Goal: Task Accomplishment & Management: Manage account settings

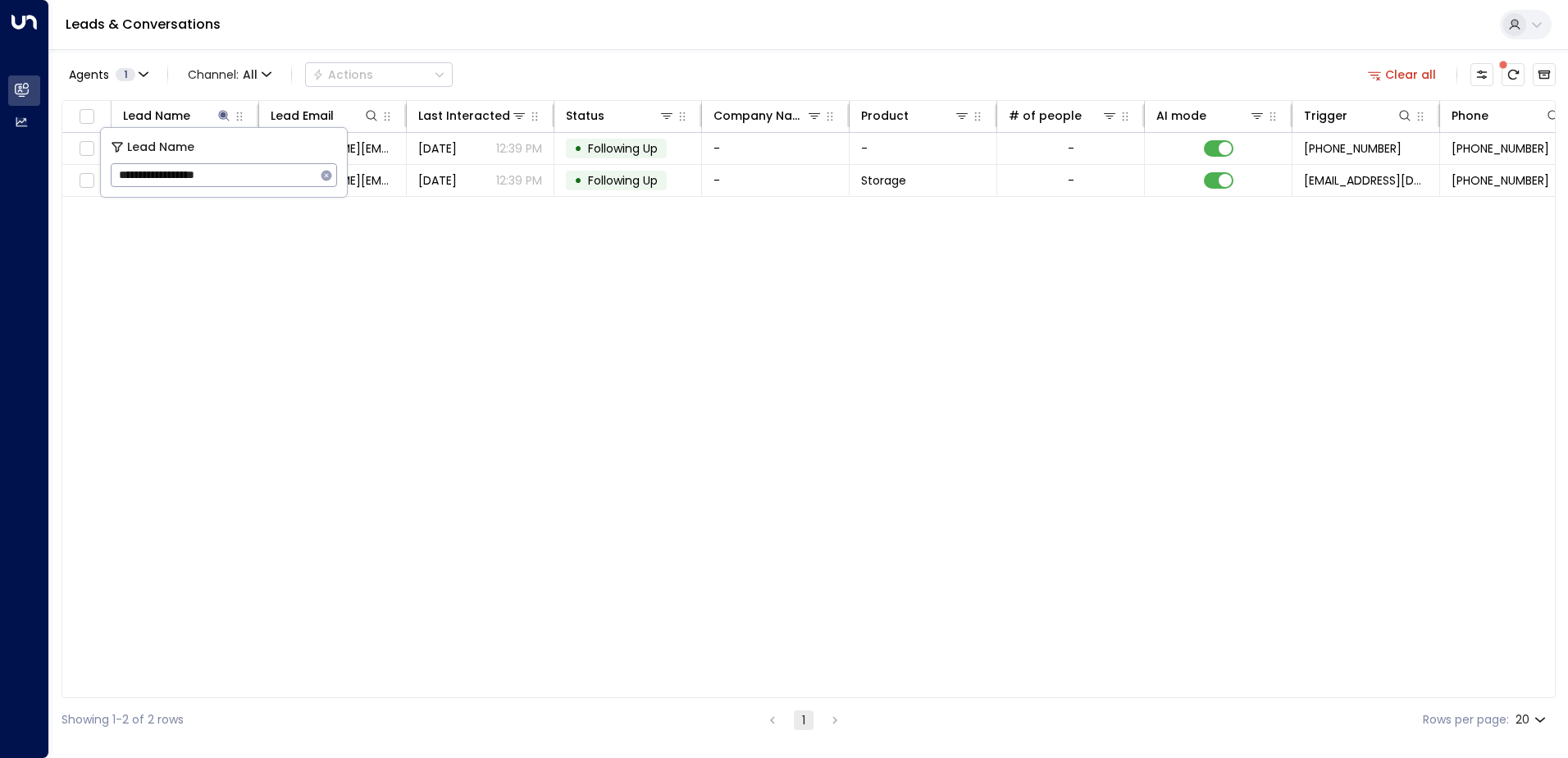
click at [325, 176] on icon "button" at bounding box center [326, 175] width 13 height 13
click at [325, 176] on input "text" at bounding box center [224, 175] width 226 height 30
paste input "**********"
type input "**********"
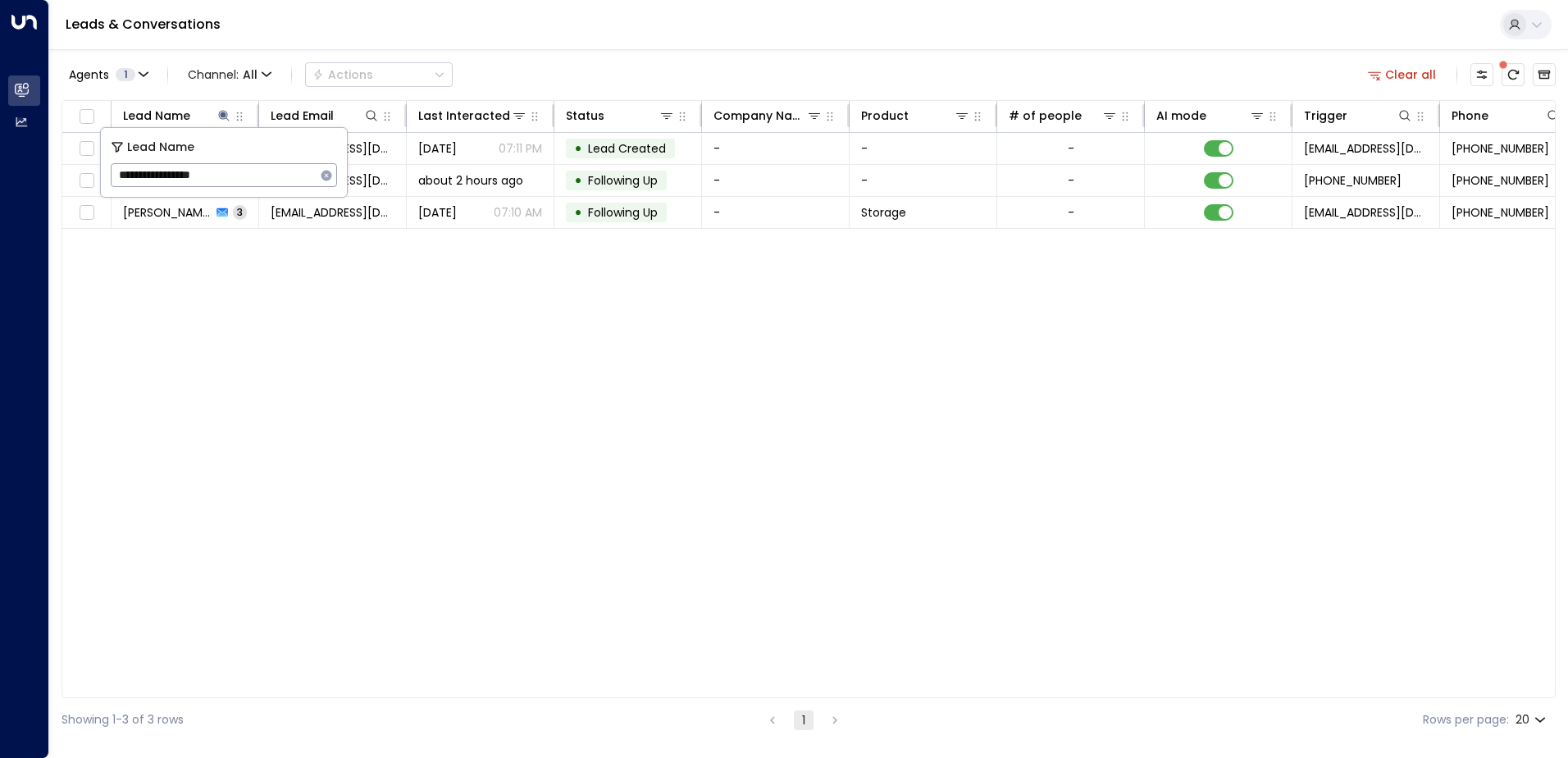
click at [424, 287] on div "Lead Name Lead Email Last Interacted Status Company Name Product # of people AI…" at bounding box center [809, 399] width 1494 height 598
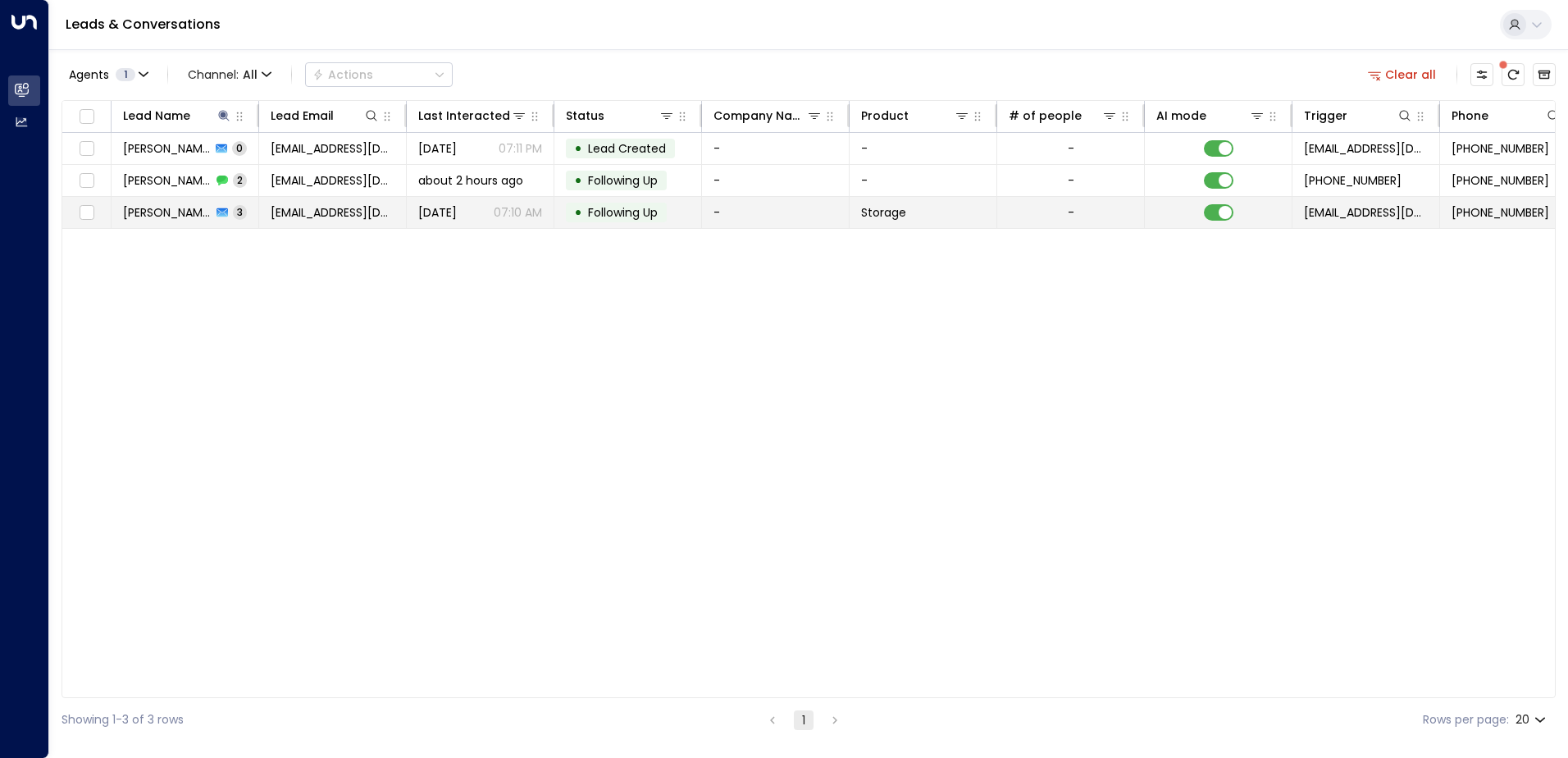
click at [405, 224] on td "[EMAIL_ADDRESS][DOMAIN_NAME]" at bounding box center [333, 212] width 148 height 31
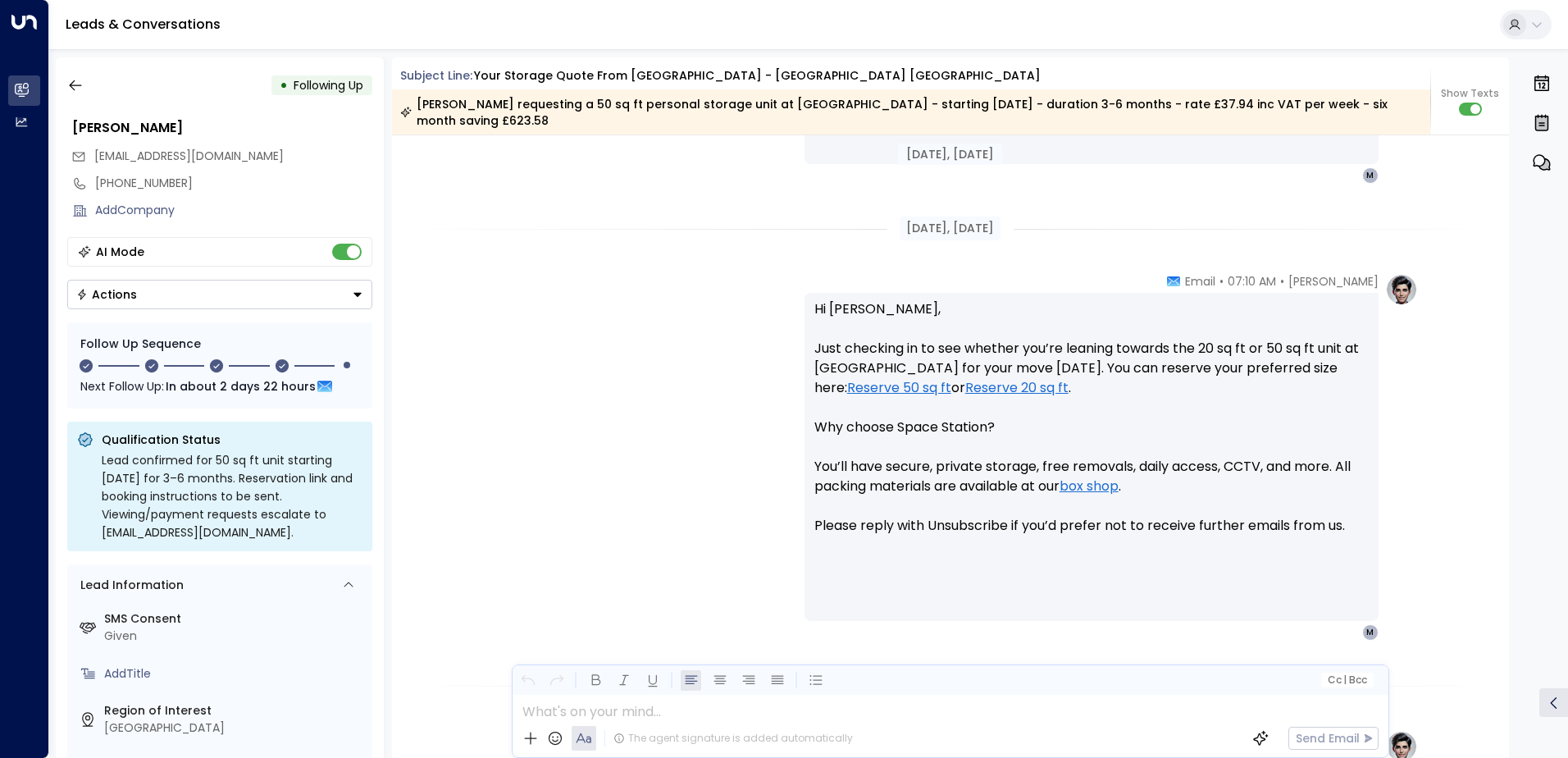
scroll to position [661, 0]
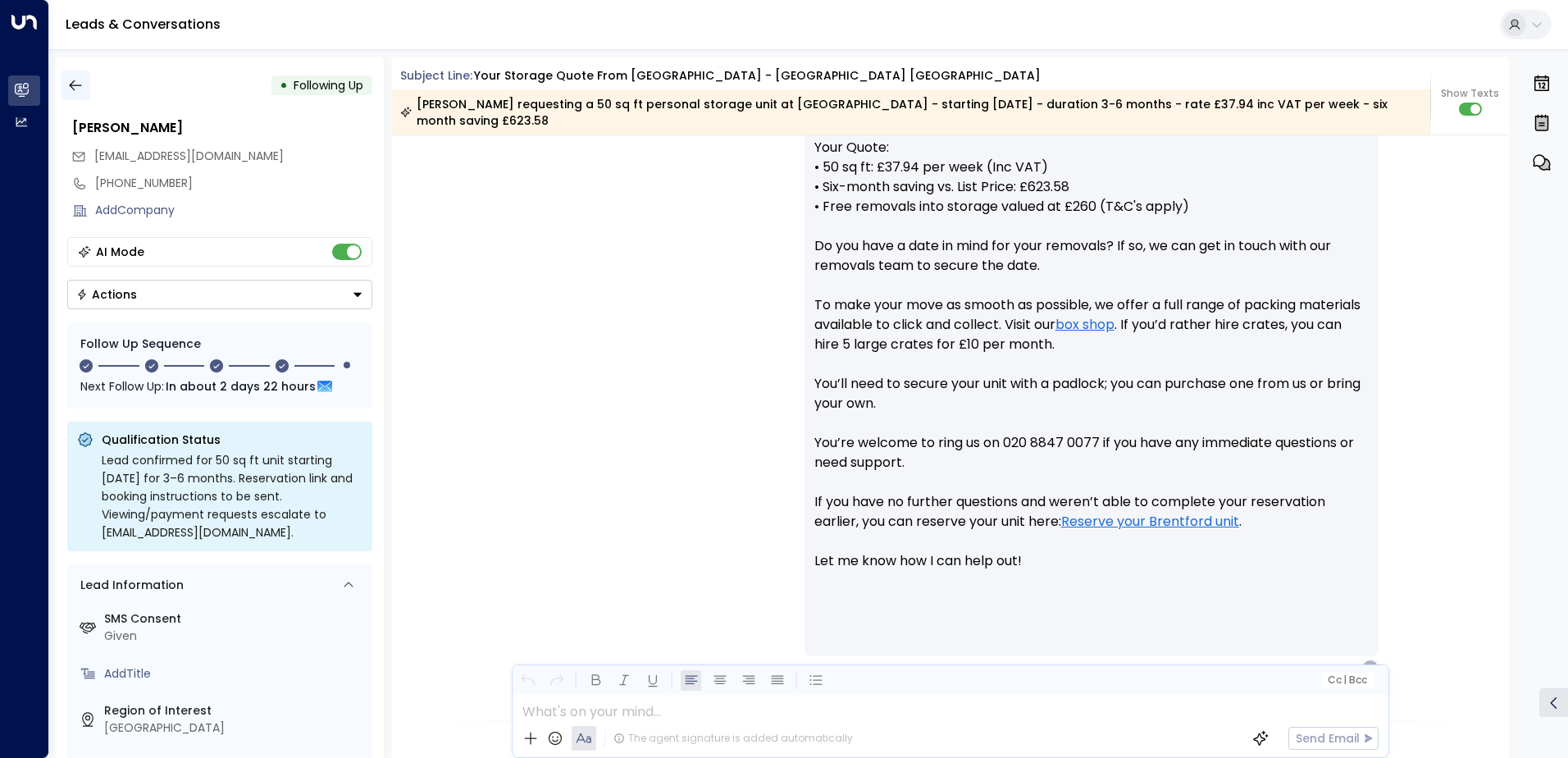
click at [77, 90] on icon "button" at bounding box center [76, 86] width 16 height 16
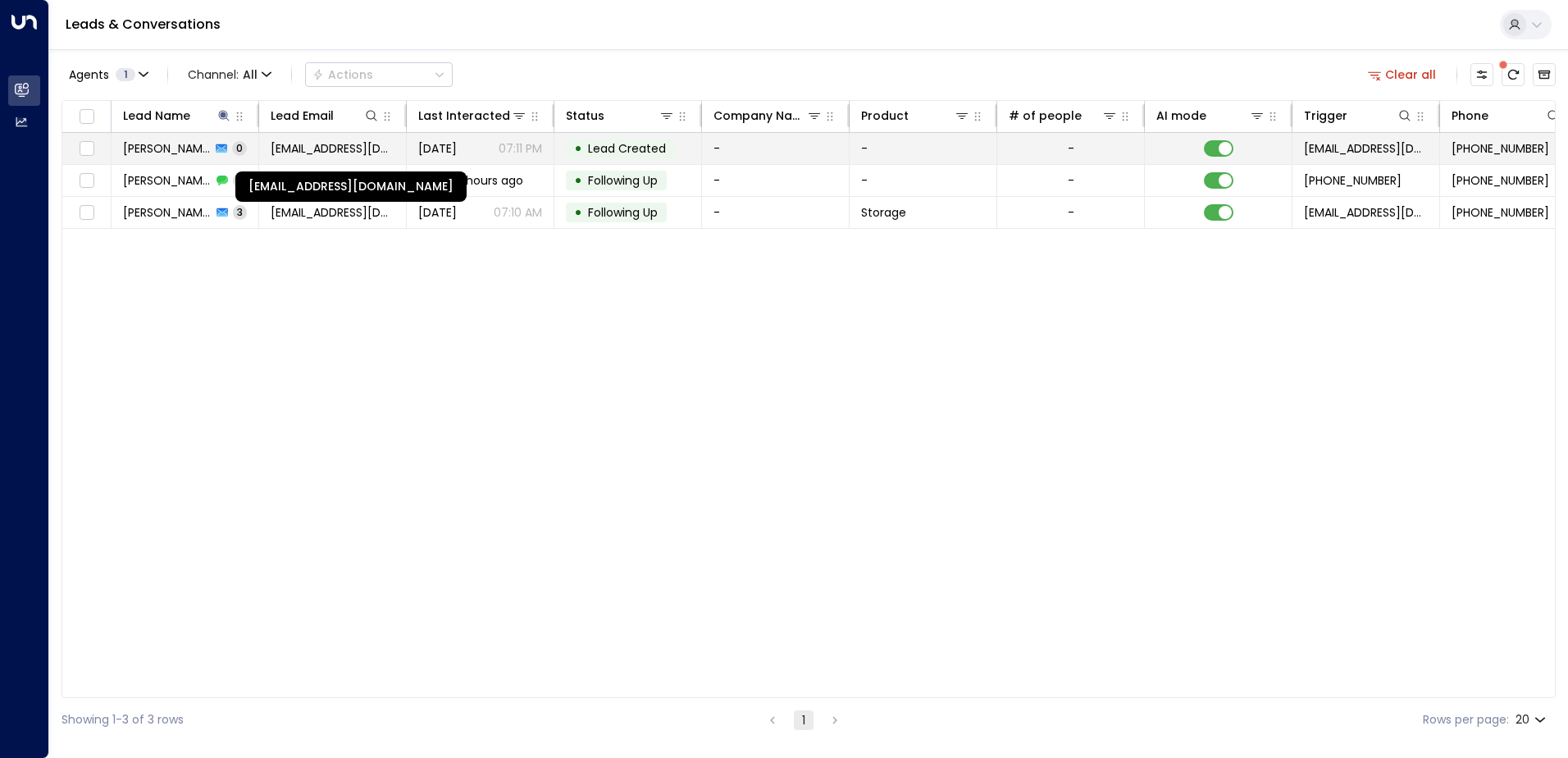
click at [298, 152] on span "[EMAIL_ADDRESS][DOMAIN_NAME]" at bounding box center [333, 149] width 124 height 16
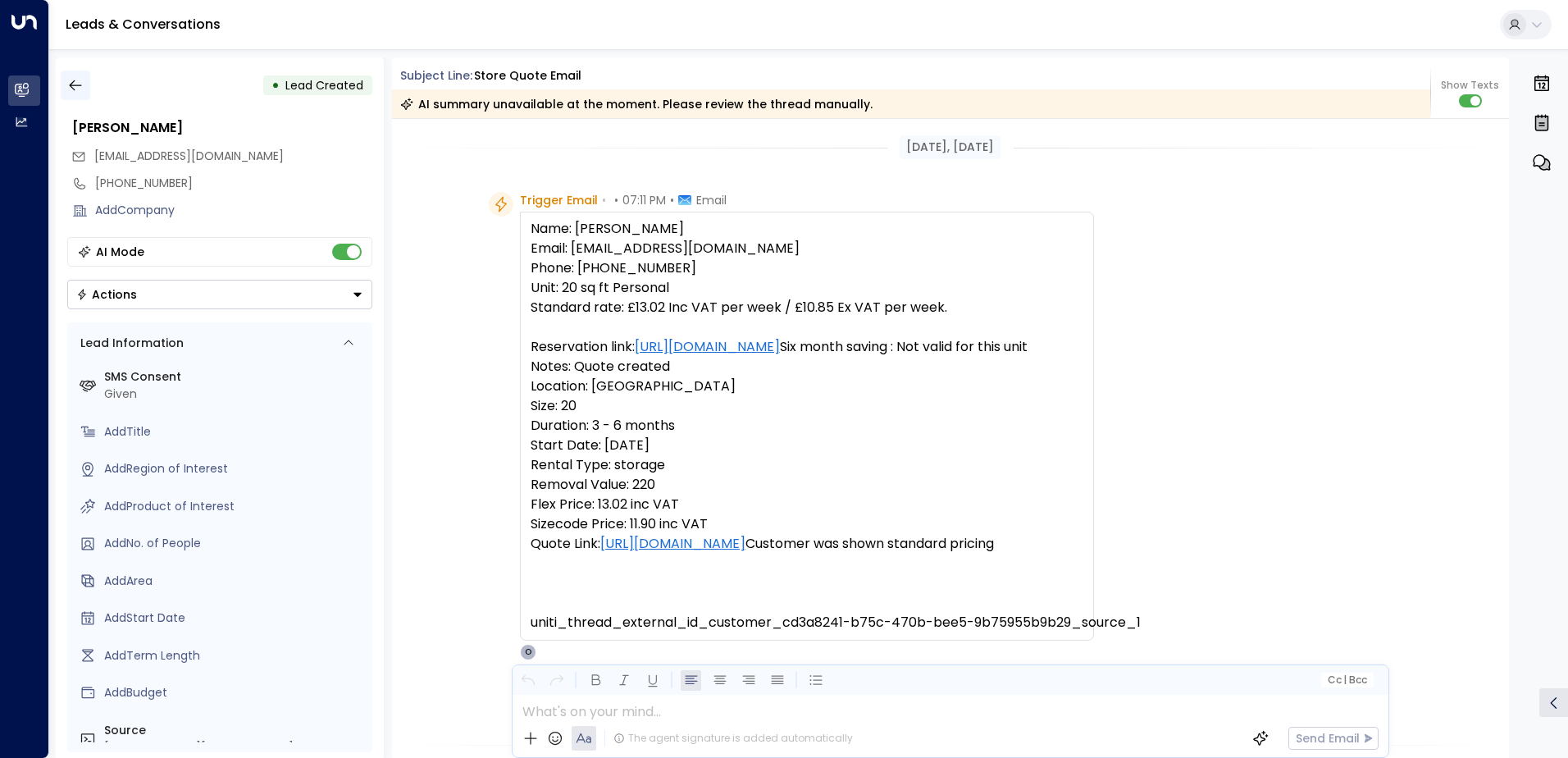
click at [76, 87] on icon "button" at bounding box center [76, 86] width 16 height 16
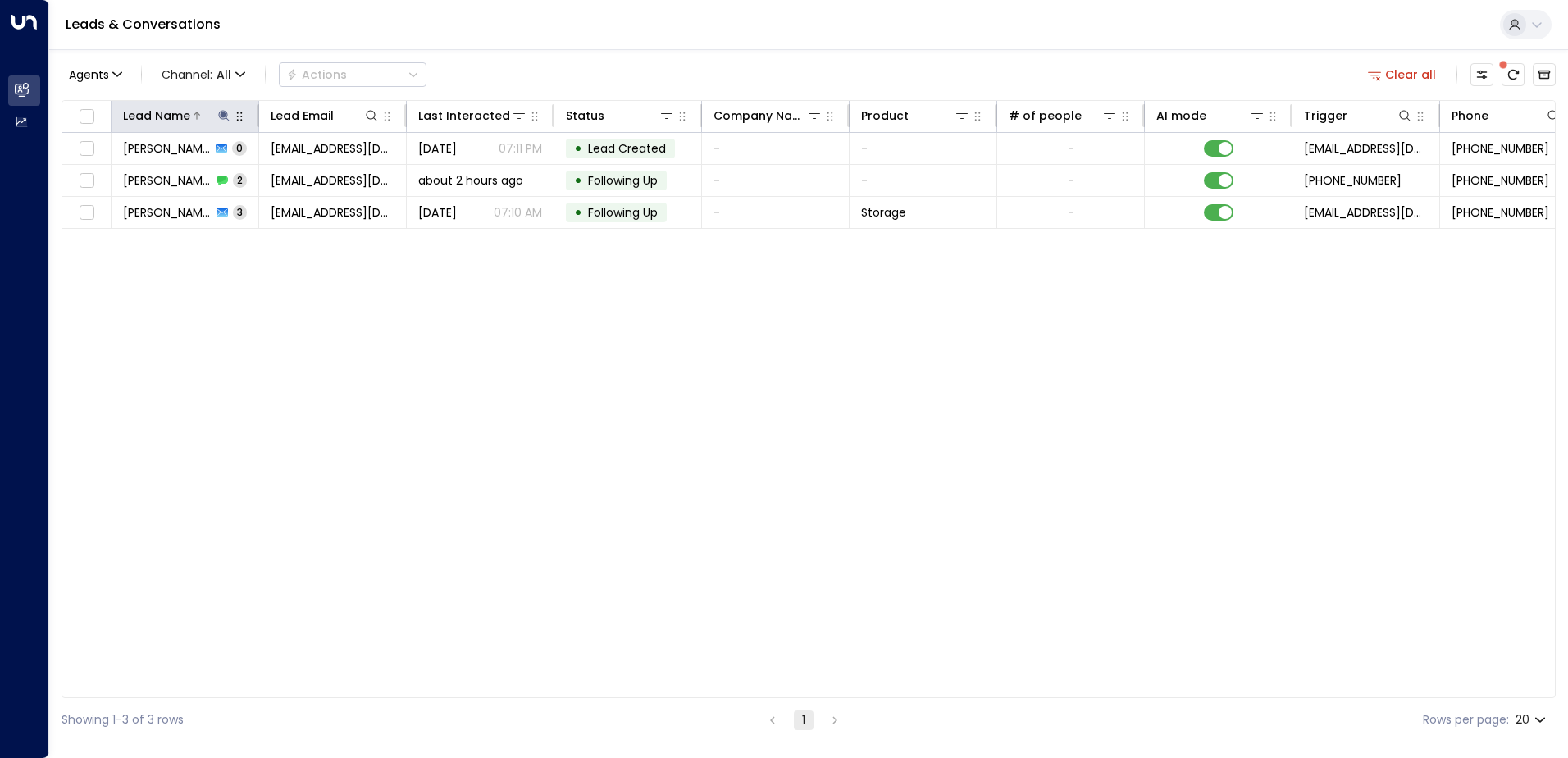
click at [222, 119] on icon at bounding box center [223, 116] width 11 height 11
click at [328, 169] on icon "button" at bounding box center [326, 175] width 13 height 13
click at [272, 184] on input "text" at bounding box center [224, 175] width 226 height 30
paste input "**********"
type input "**********"
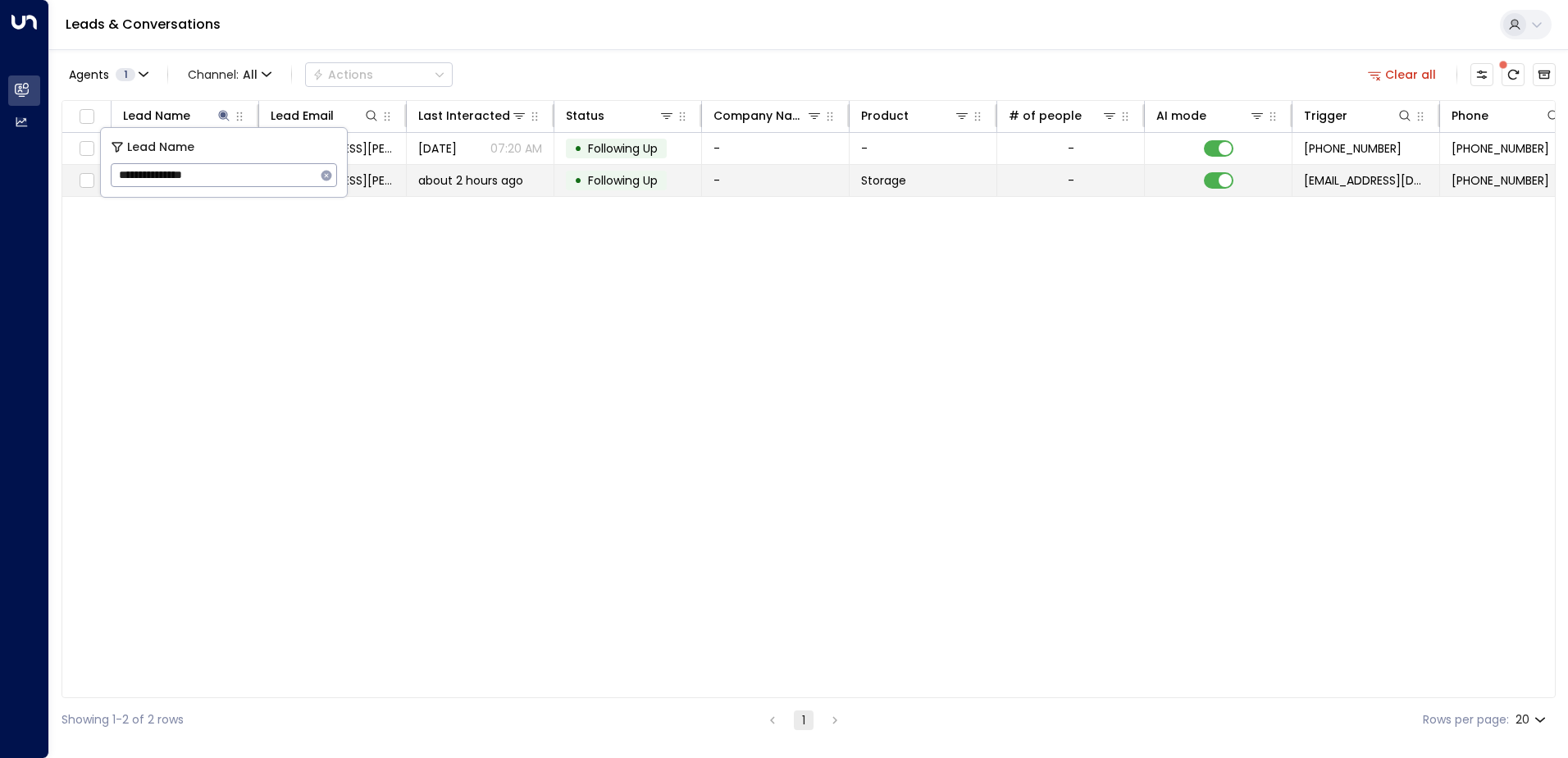
click at [415, 192] on td "about 2 hours ago" at bounding box center [480, 180] width 148 height 31
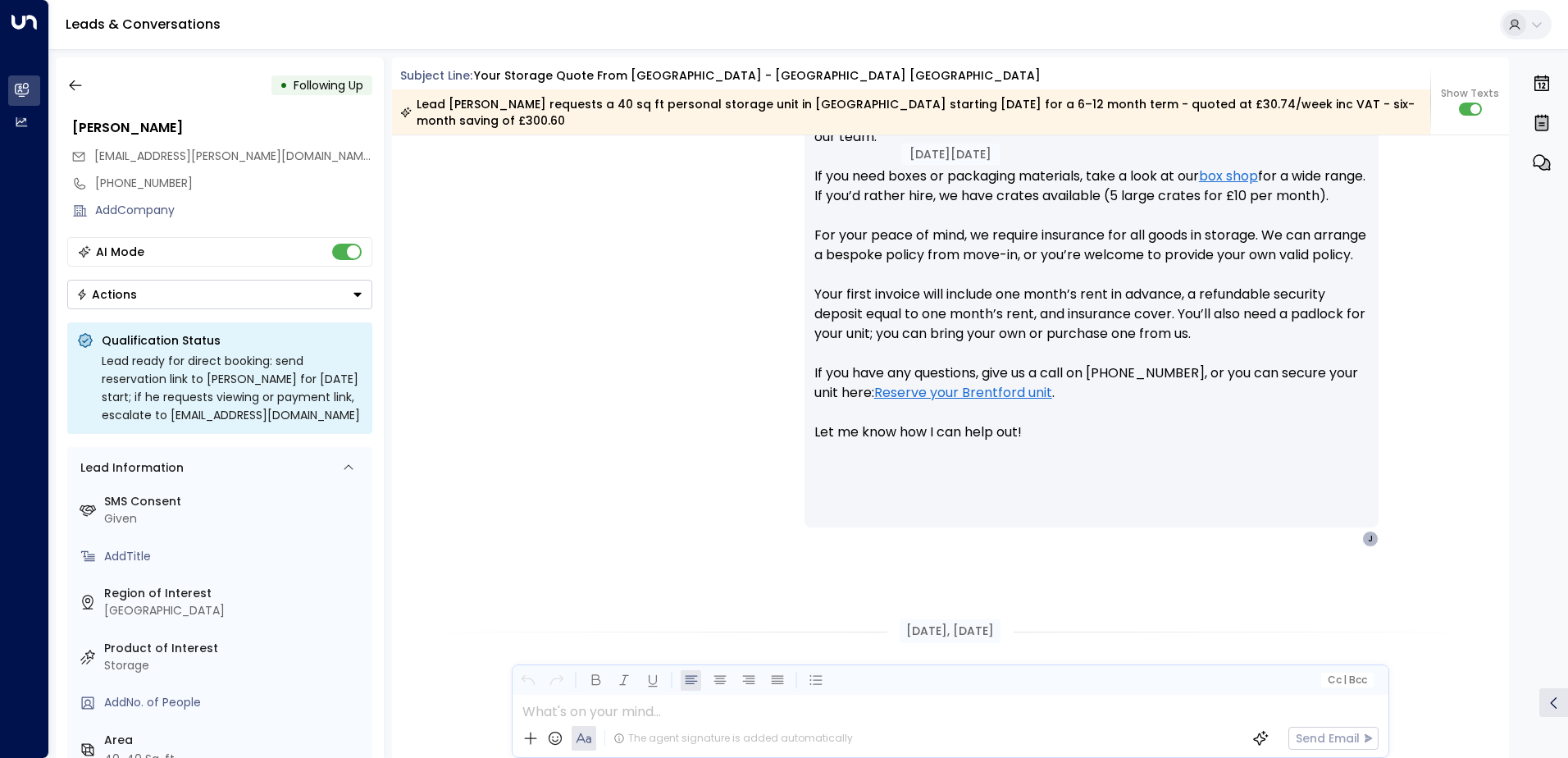
scroll to position [234, 0]
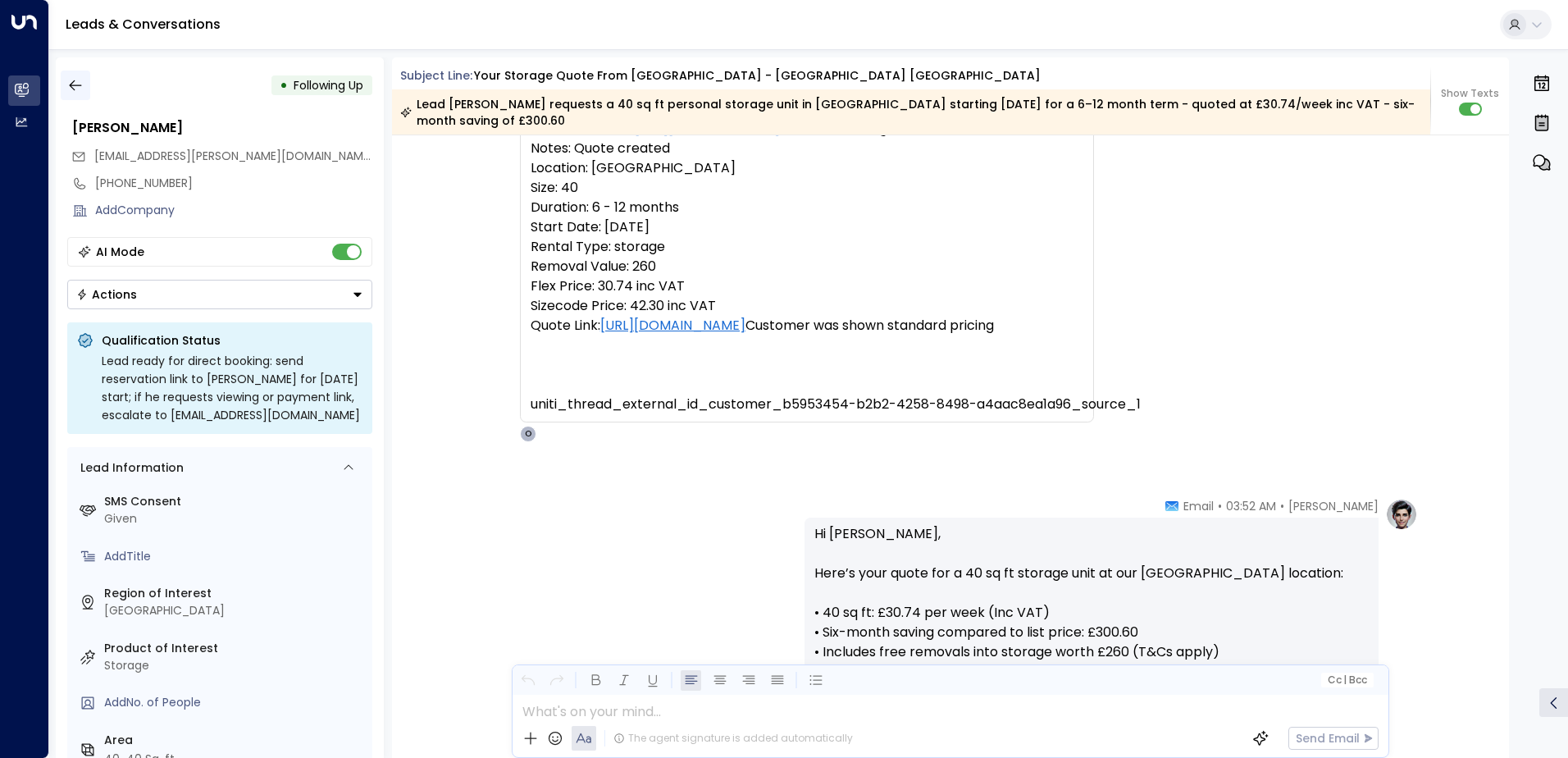
click at [84, 87] on button "button" at bounding box center [76, 85] width 29 height 29
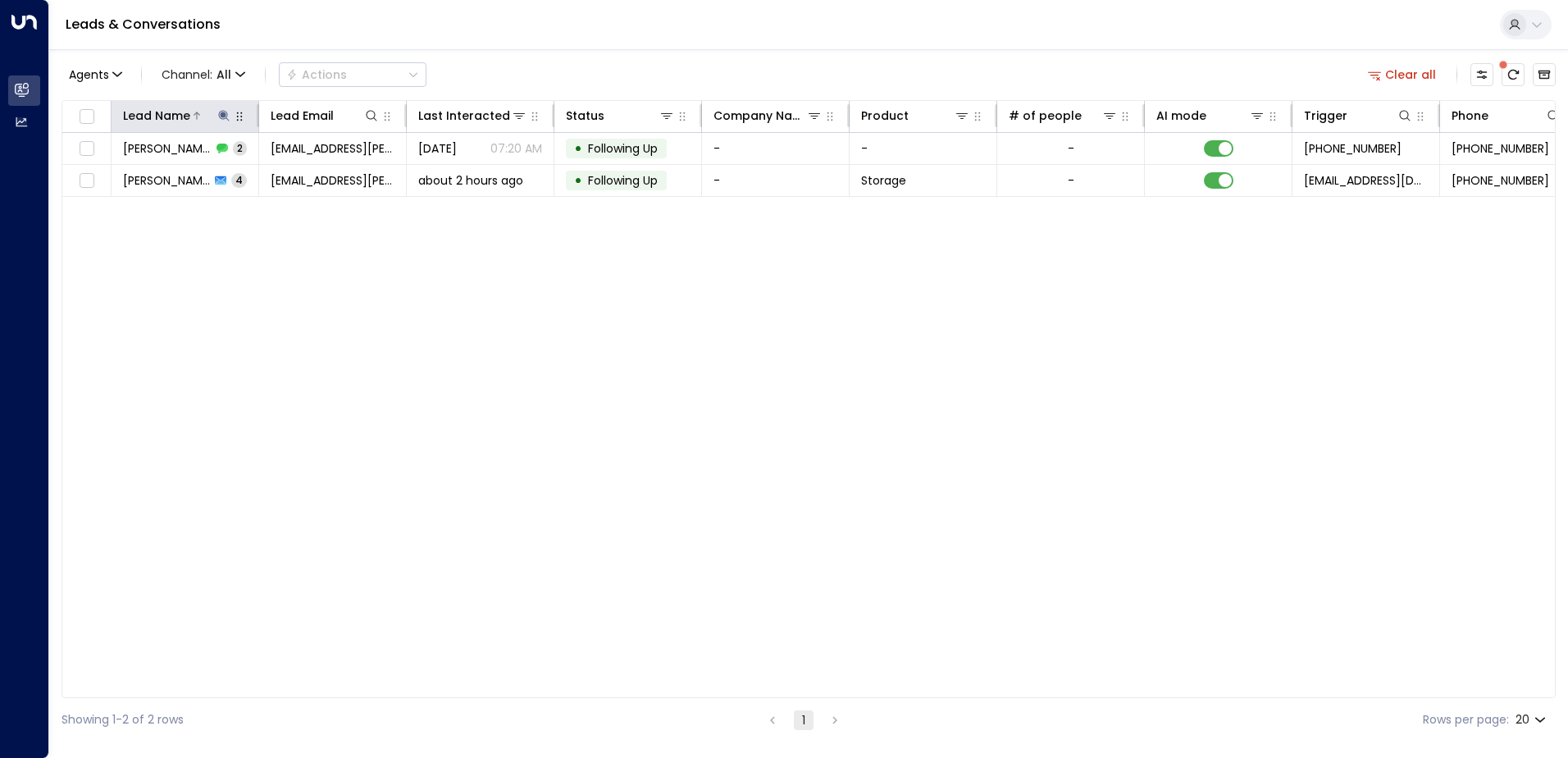
click at [227, 119] on icon at bounding box center [223, 116] width 11 height 11
click at [324, 178] on icon "button" at bounding box center [327, 175] width 11 height 11
click at [323, 179] on input "text" at bounding box center [224, 175] width 226 height 30
paste input "**********"
type input "**********"
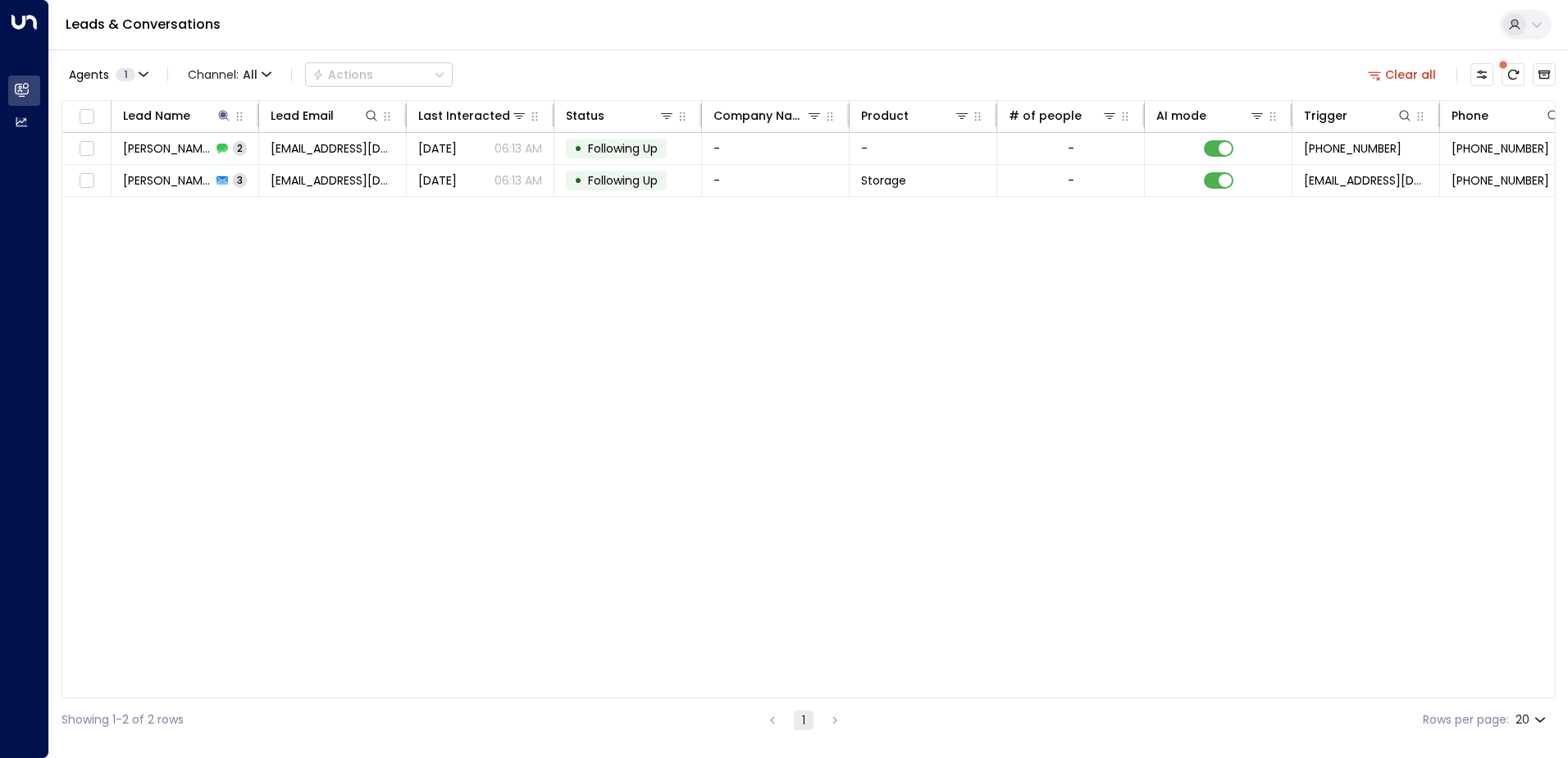
click at [851, 308] on div "Lead Name Lead Email Last Interacted Status Company Name Product # of people AI…" at bounding box center [809, 399] width 1494 height 598
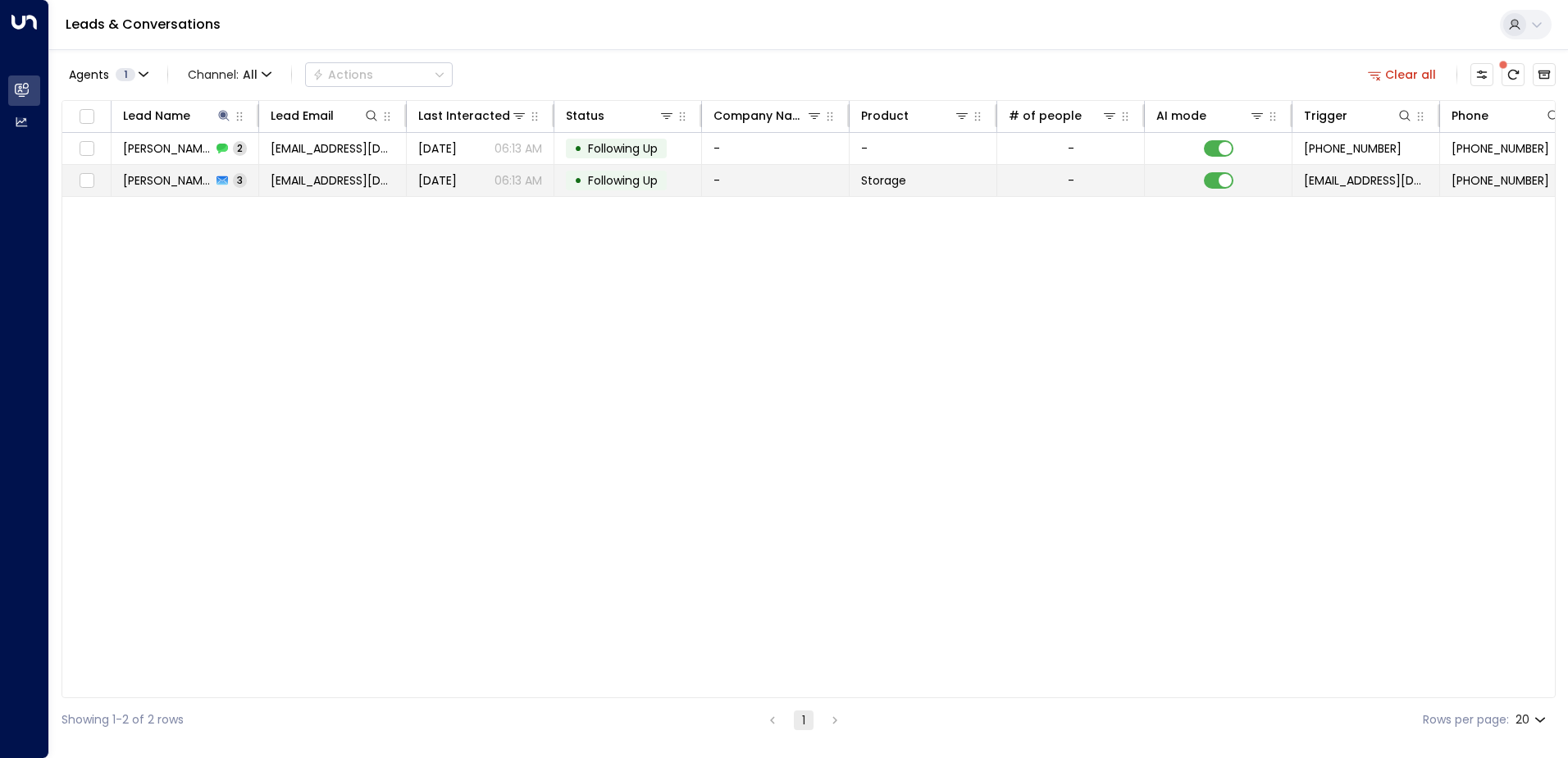
click at [712, 180] on td "-" at bounding box center [776, 180] width 148 height 31
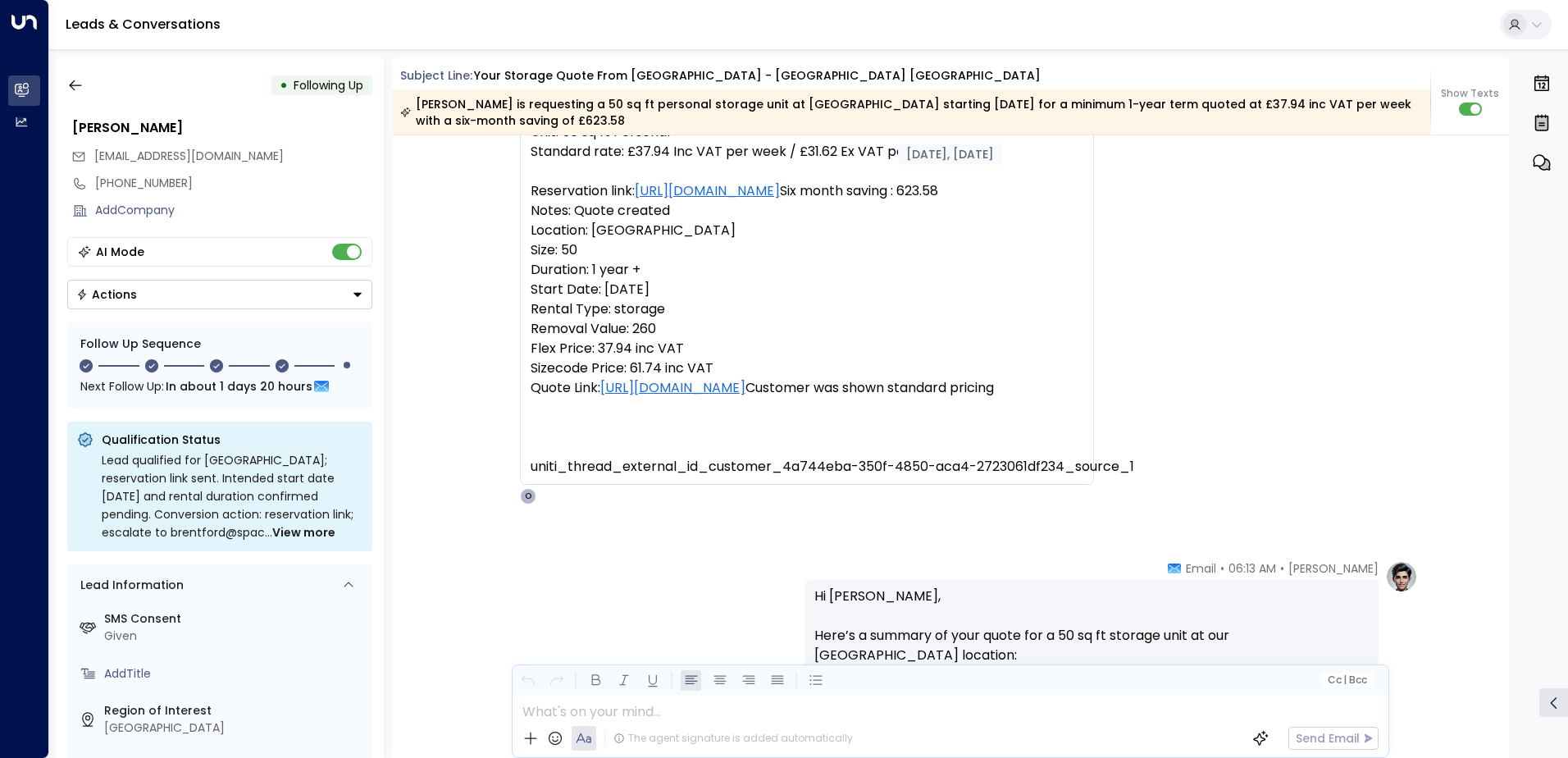
scroll to position [62, 0]
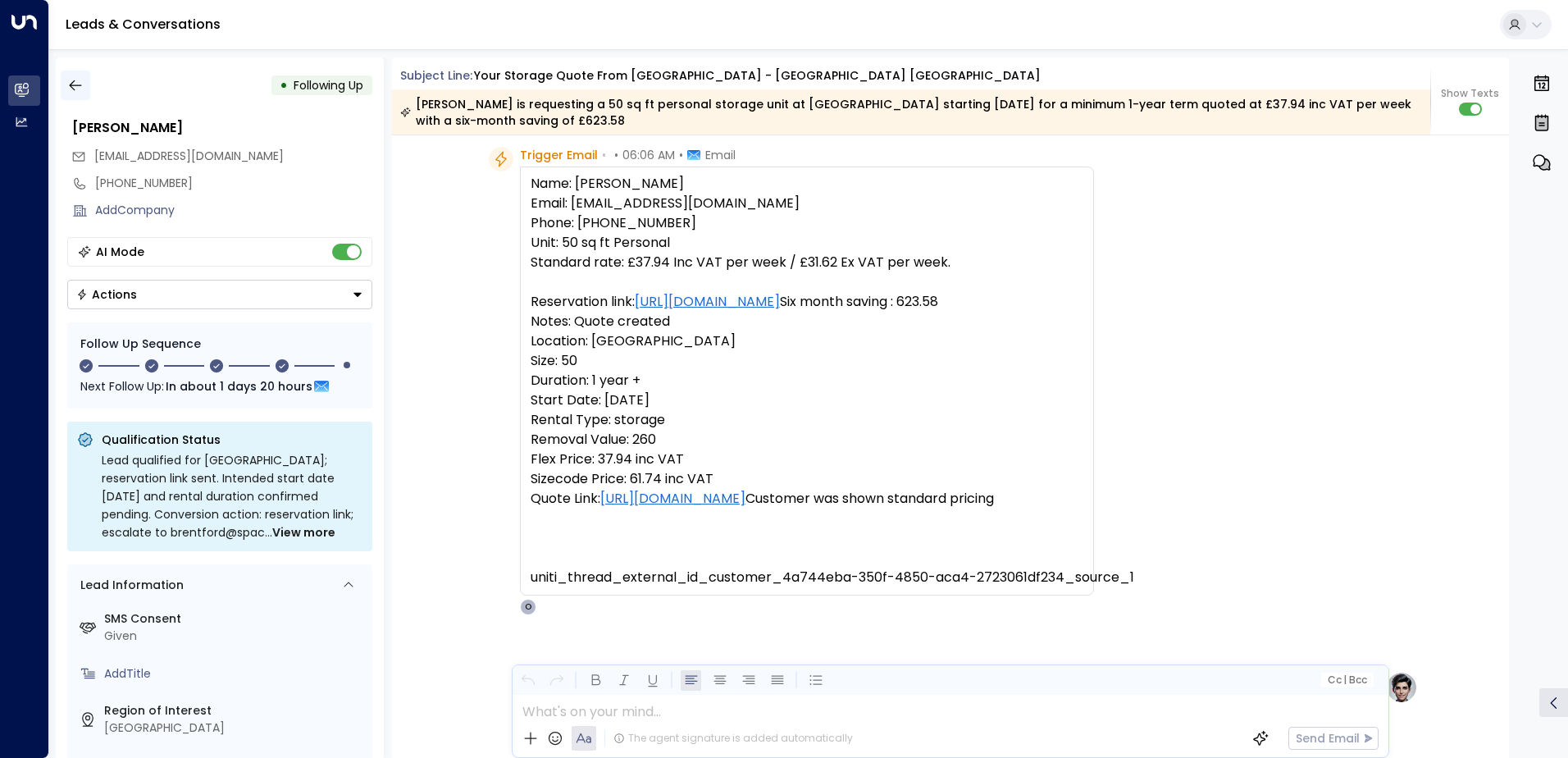
click at [76, 91] on icon "button" at bounding box center [76, 86] width 16 height 16
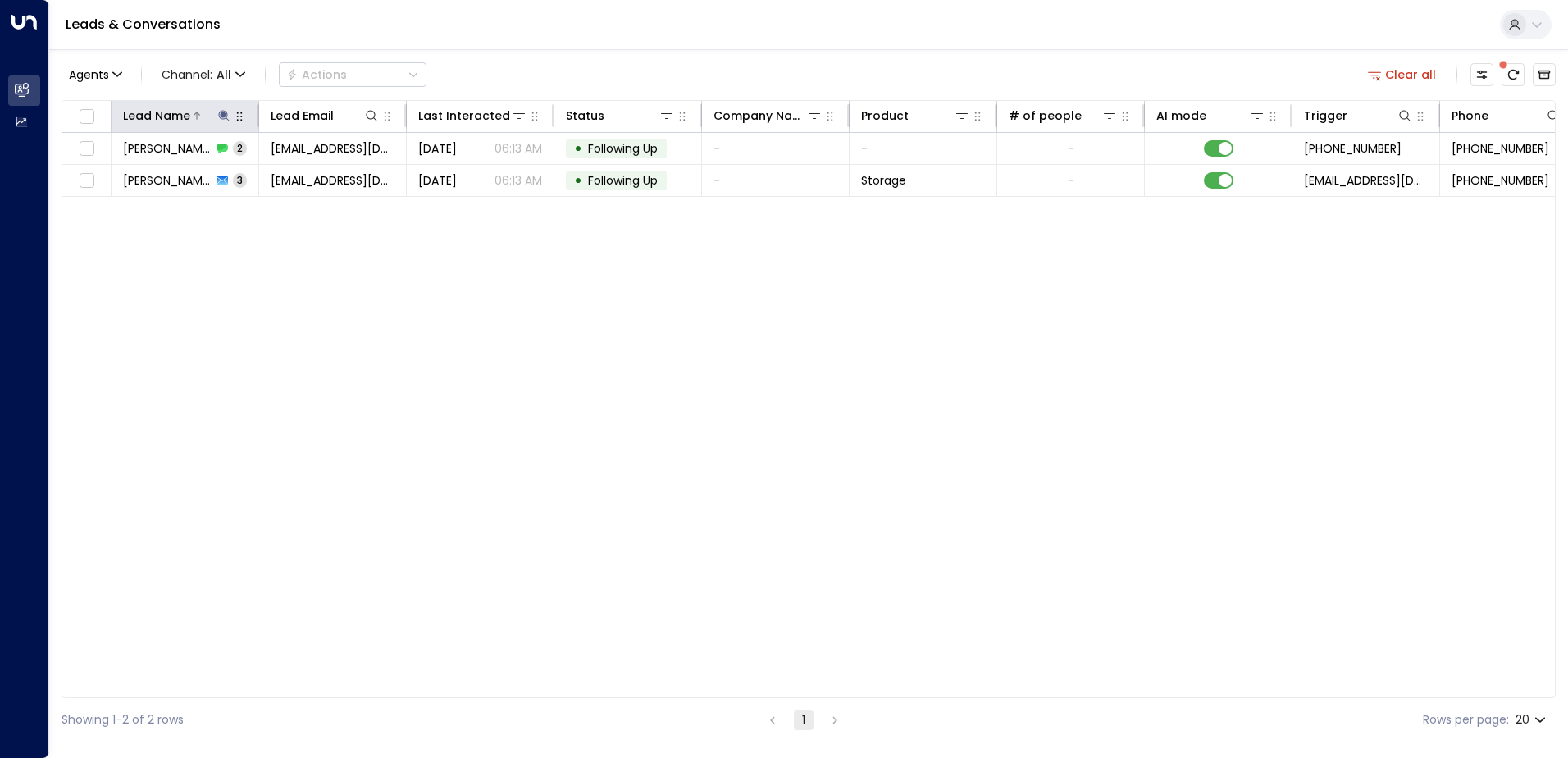
click at [223, 111] on icon at bounding box center [224, 116] width 13 height 13
click at [316, 173] on button "button" at bounding box center [326, 175] width 21 height 21
click at [283, 177] on input "text" at bounding box center [224, 175] width 226 height 30
paste input "**********"
type input "**********"
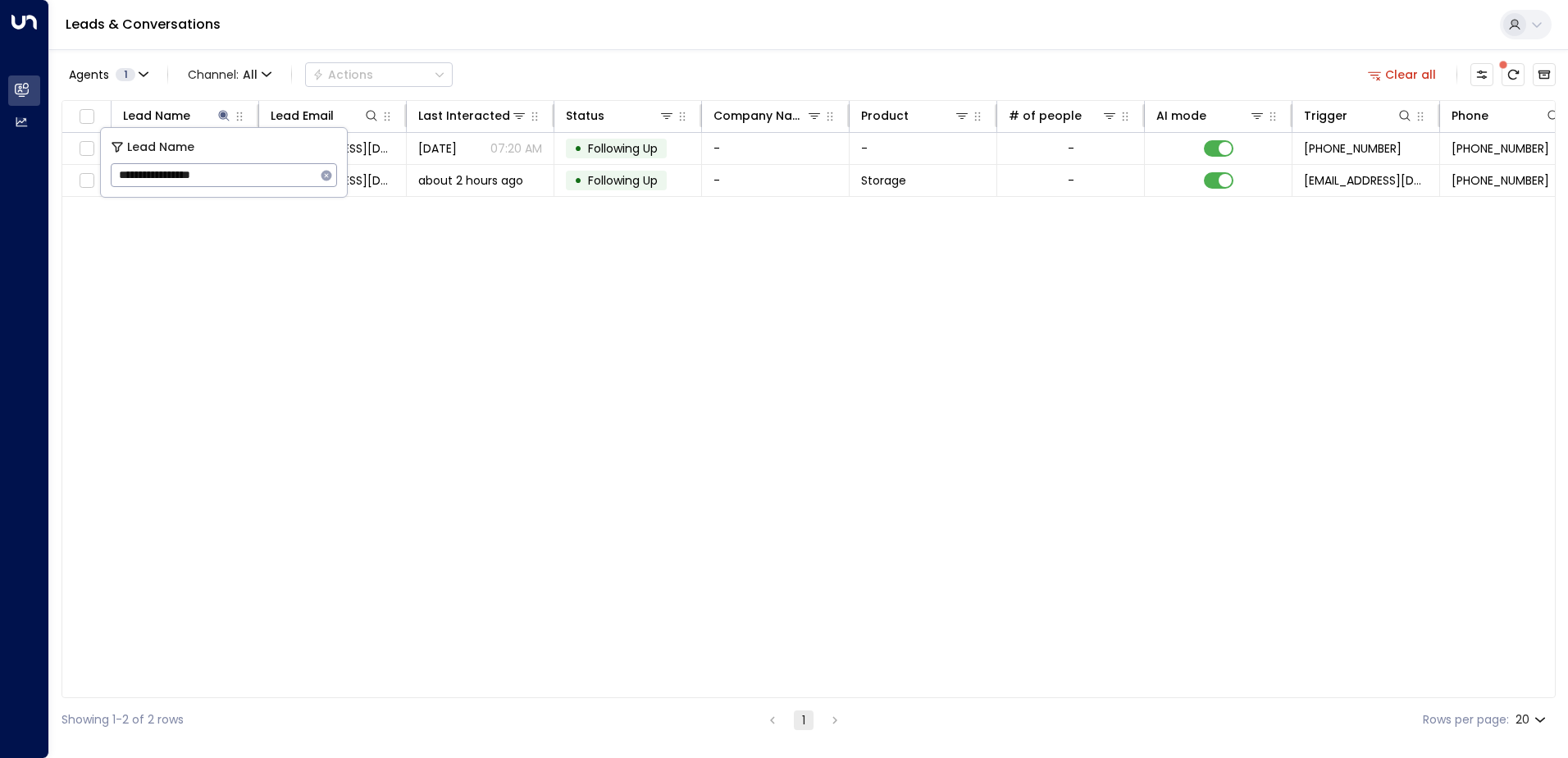
click at [432, 291] on div "Lead Name Lead Email Last Interacted Status Company Name Product # of people AI…" at bounding box center [809, 399] width 1494 height 598
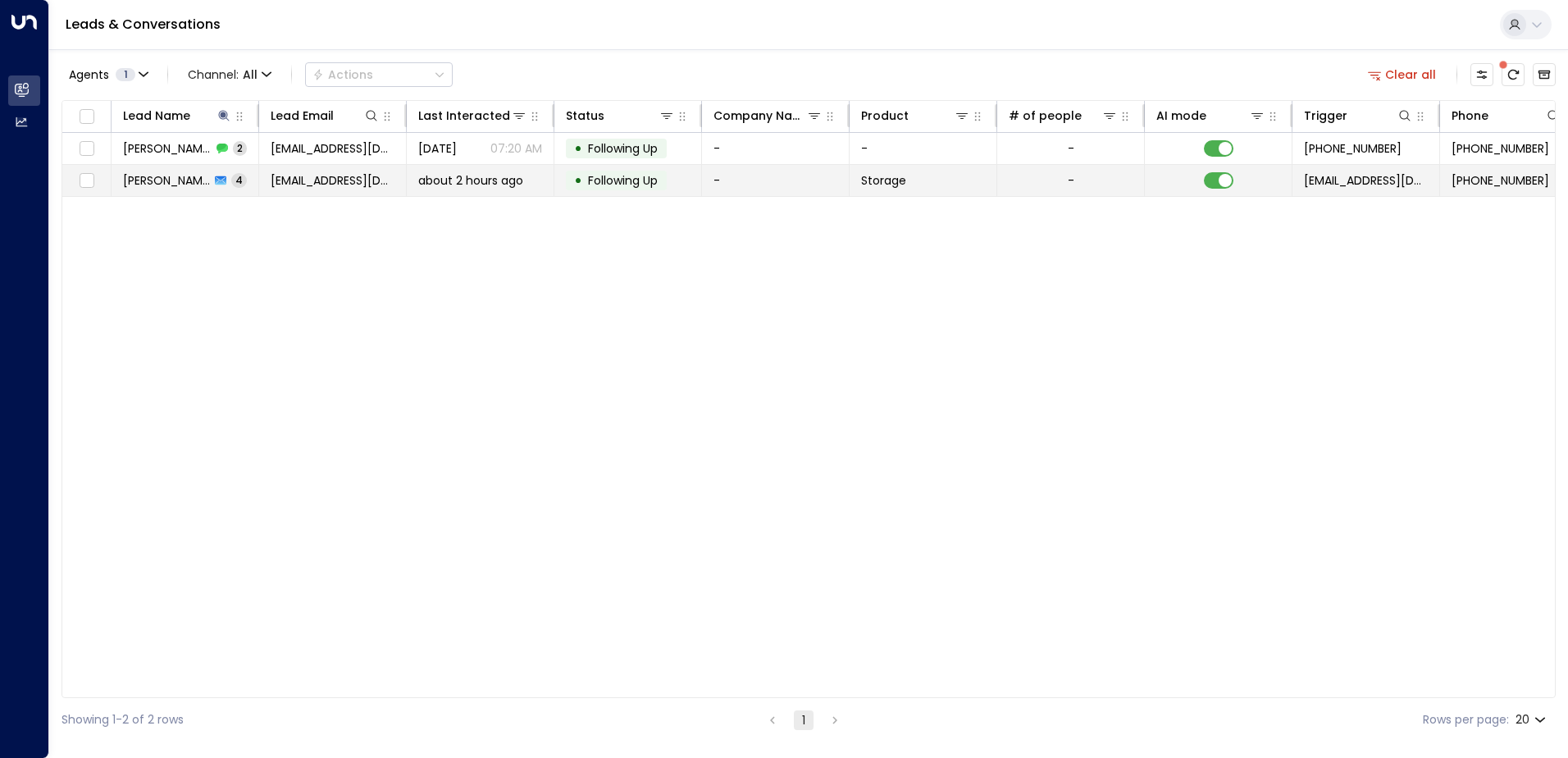
click at [357, 186] on span "[EMAIL_ADDRESS][DOMAIN_NAME]" at bounding box center [333, 180] width 124 height 16
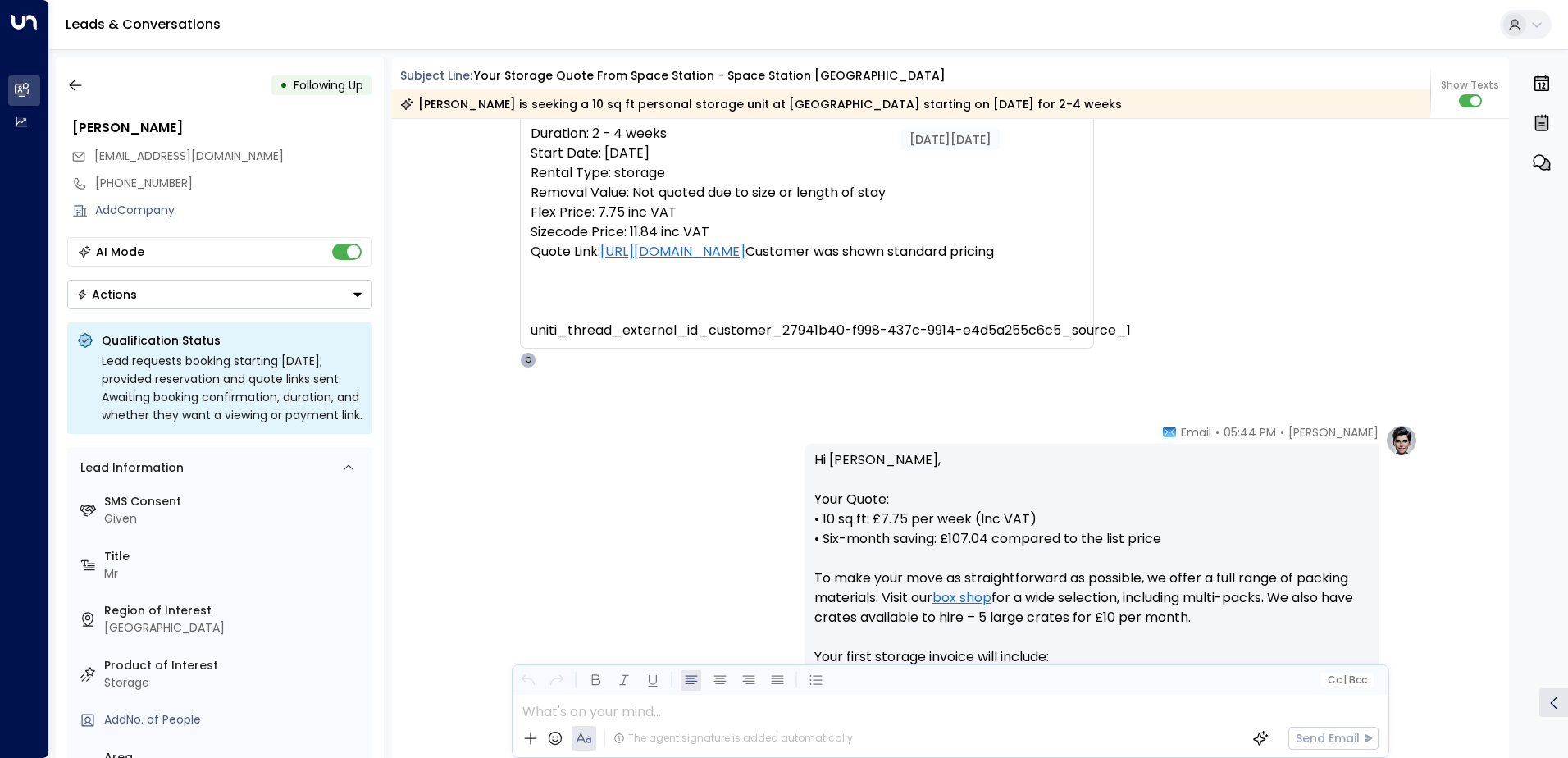
scroll to position [162, 0]
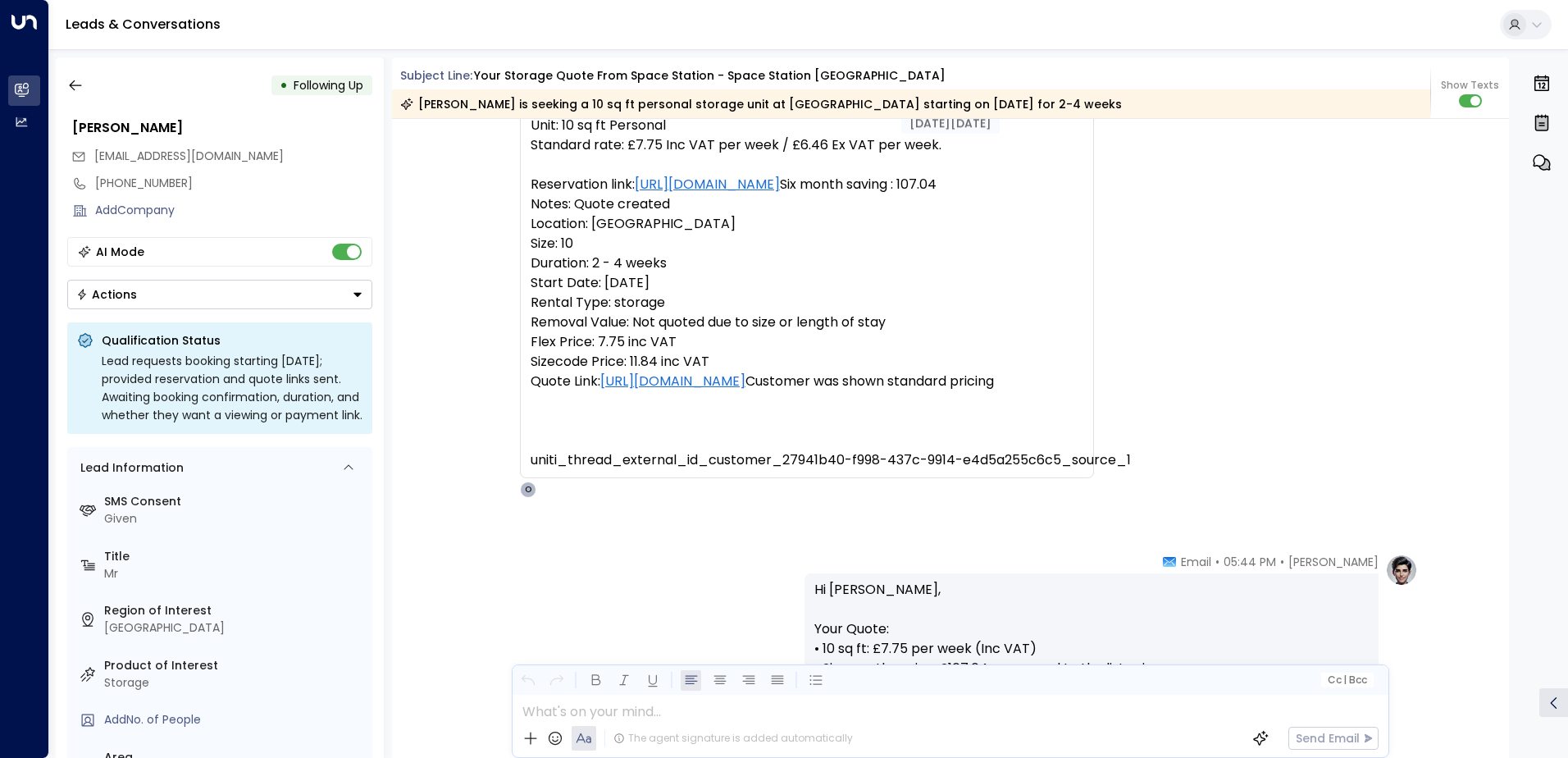
click at [367, 283] on button "Actions" at bounding box center [220, 294] width 305 height 29
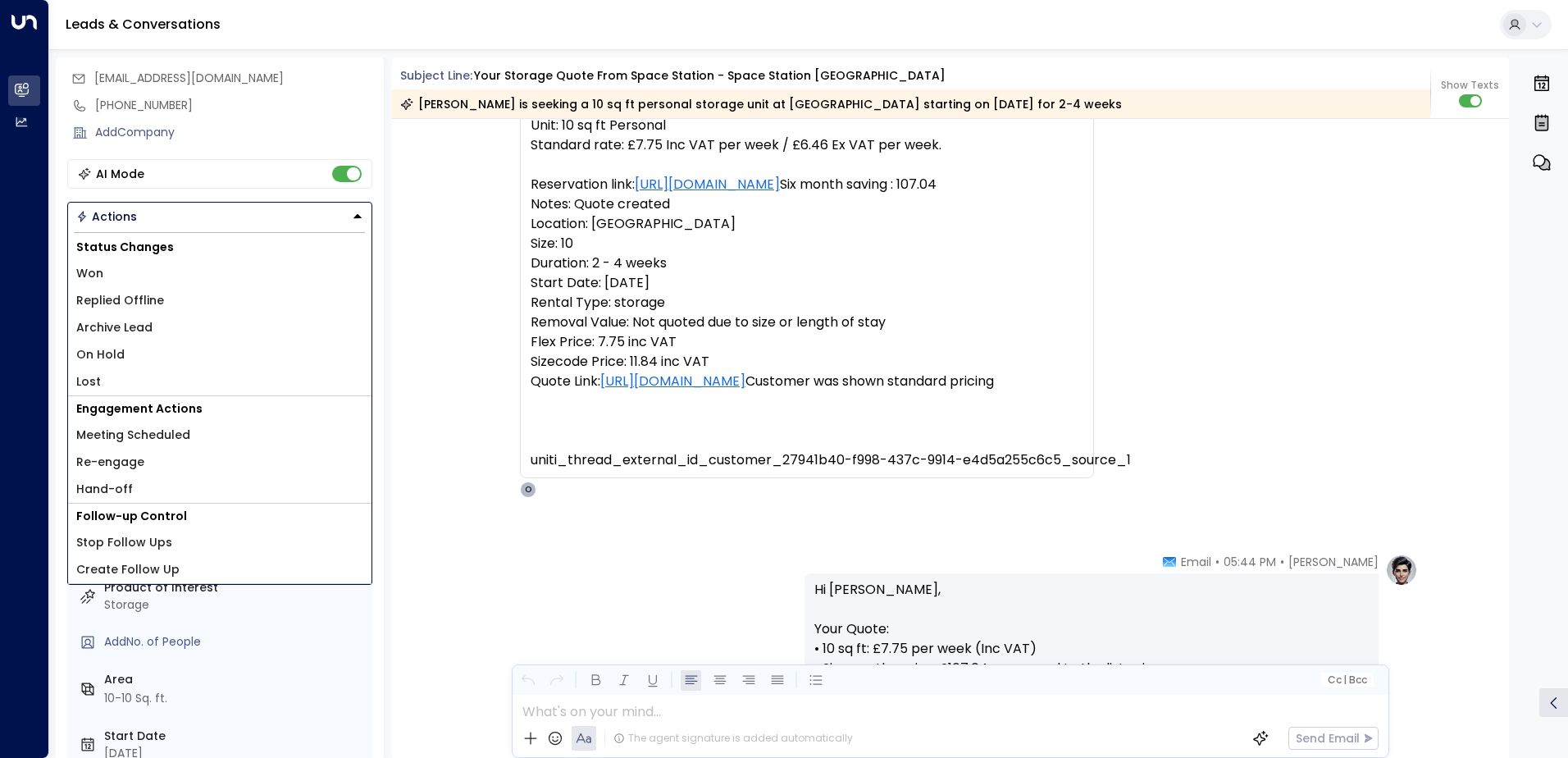
scroll to position [132, 0]
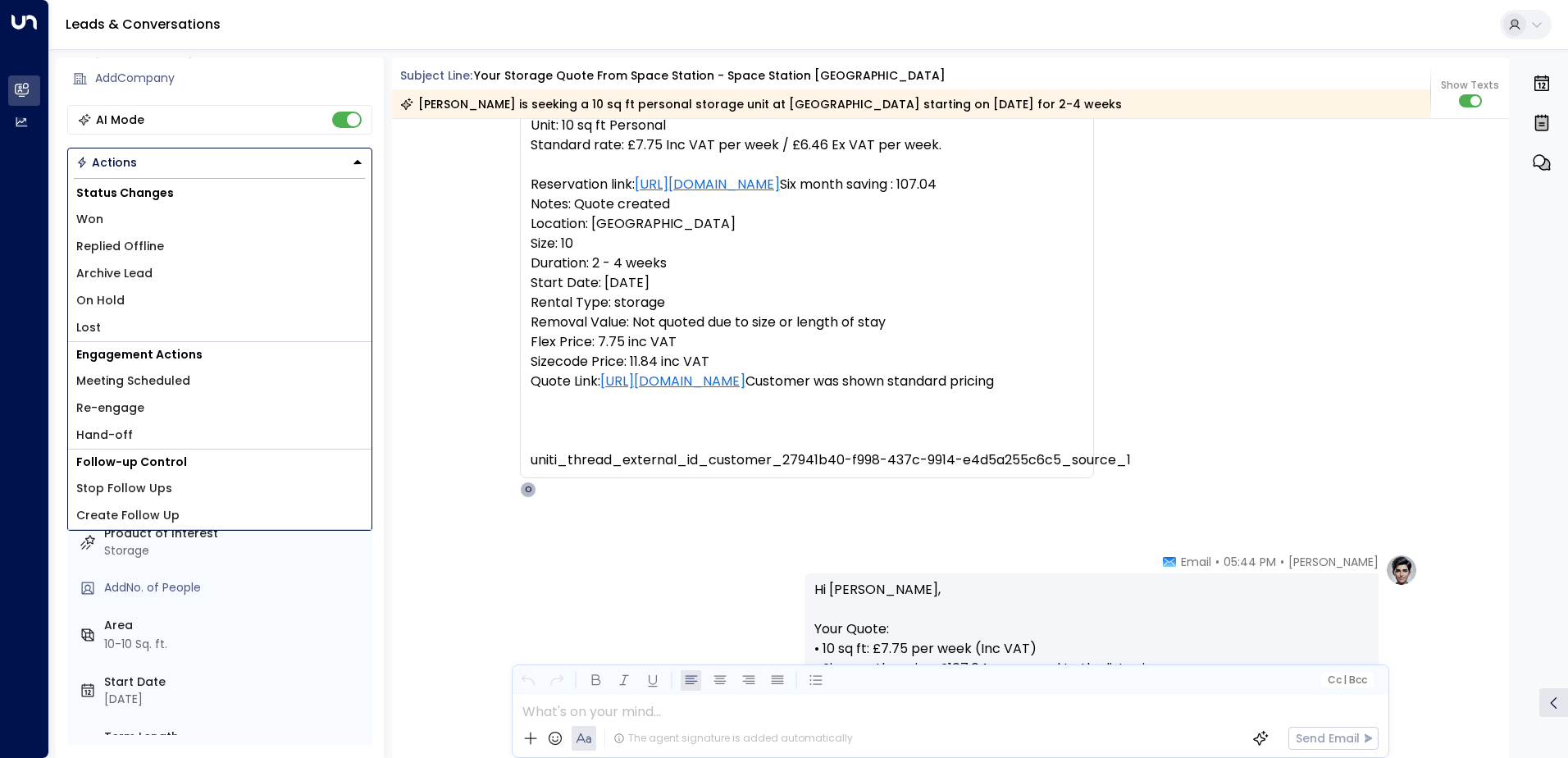
click at [183, 317] on li "Lost" at bounding box center [220, 328] width 303 height 27
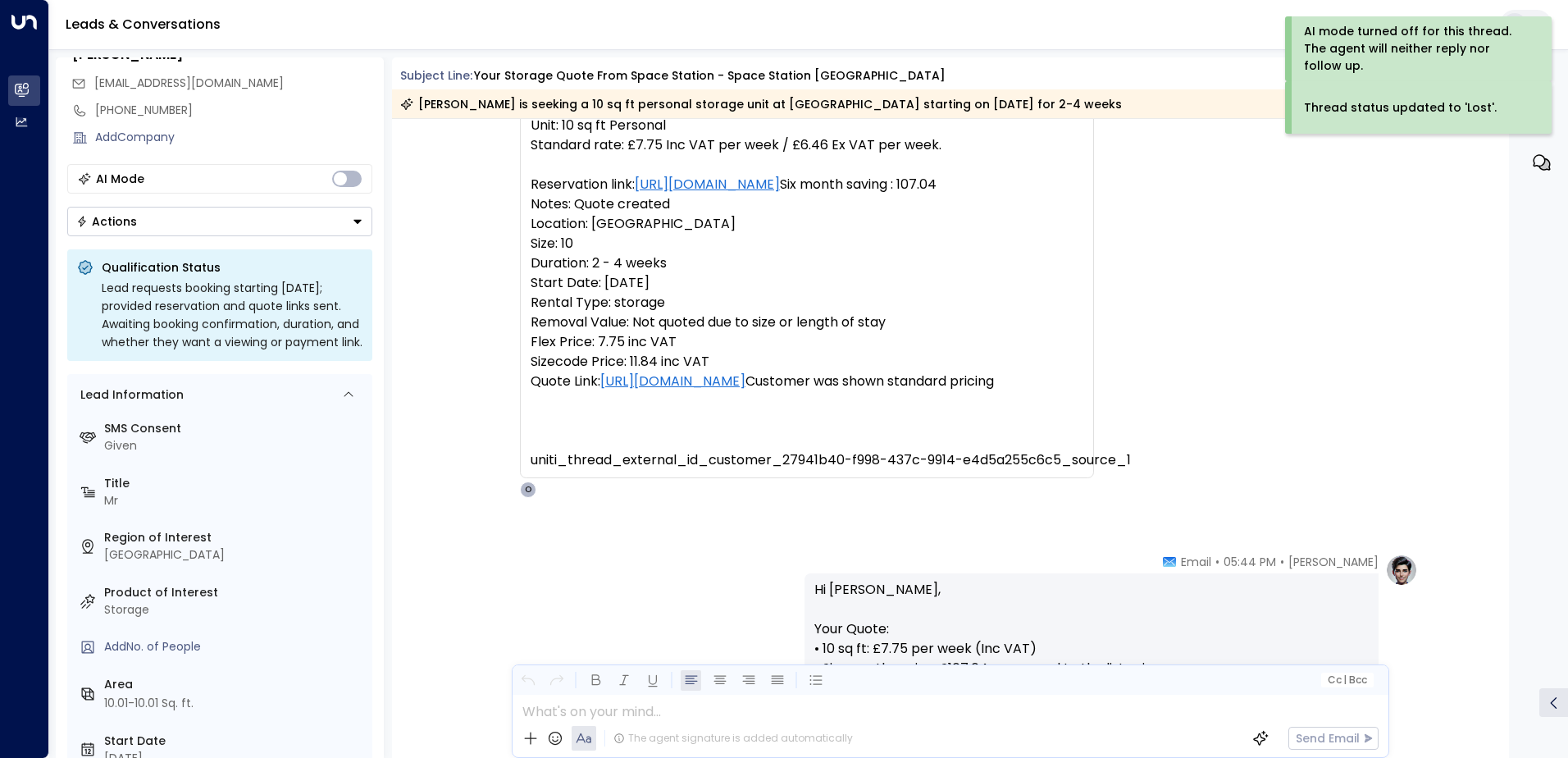
scroll to position [0, 0]
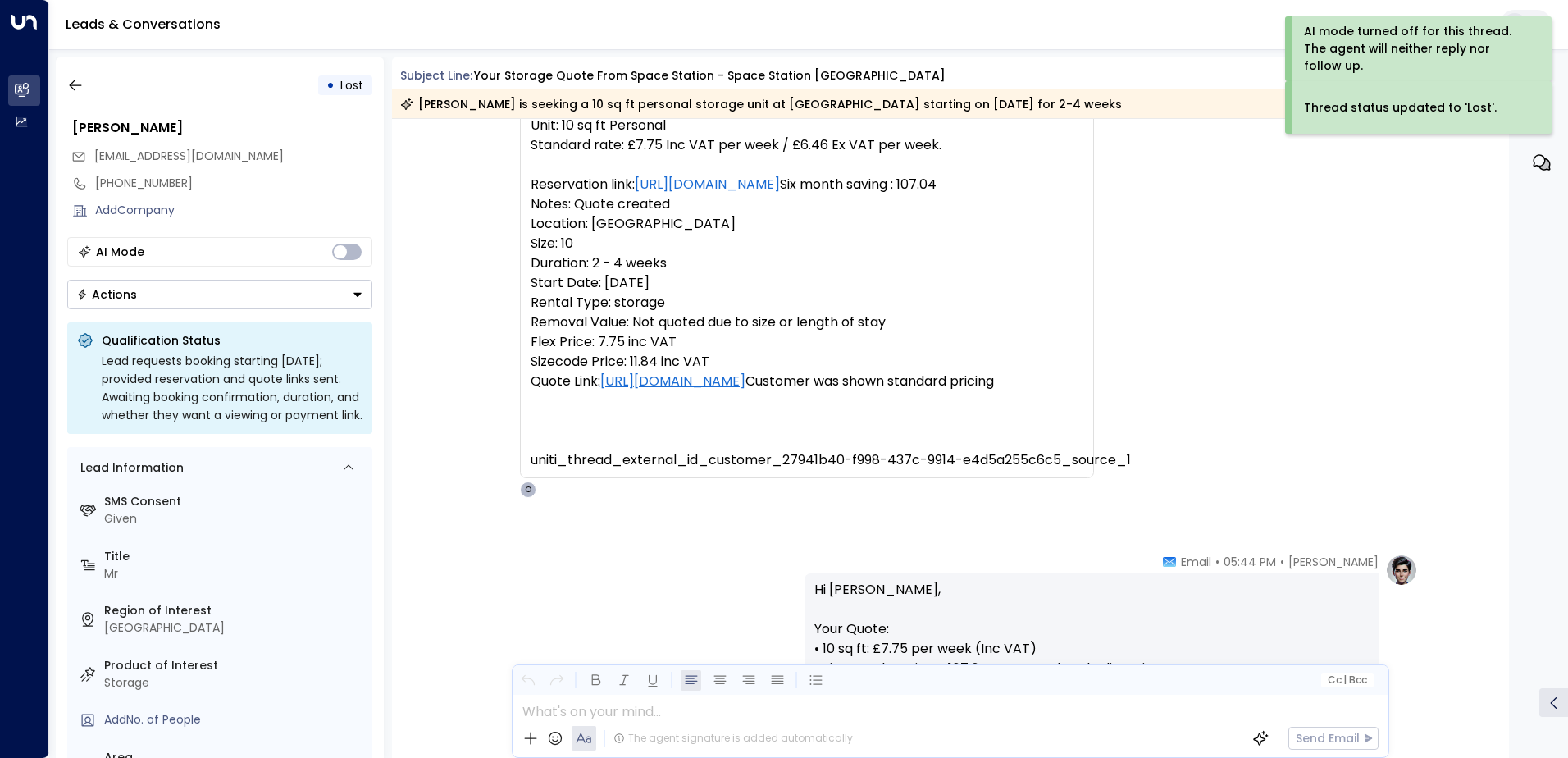
click at [90, 85] on div "• Lost" at bounding box center [220, 85] width 305 height 29
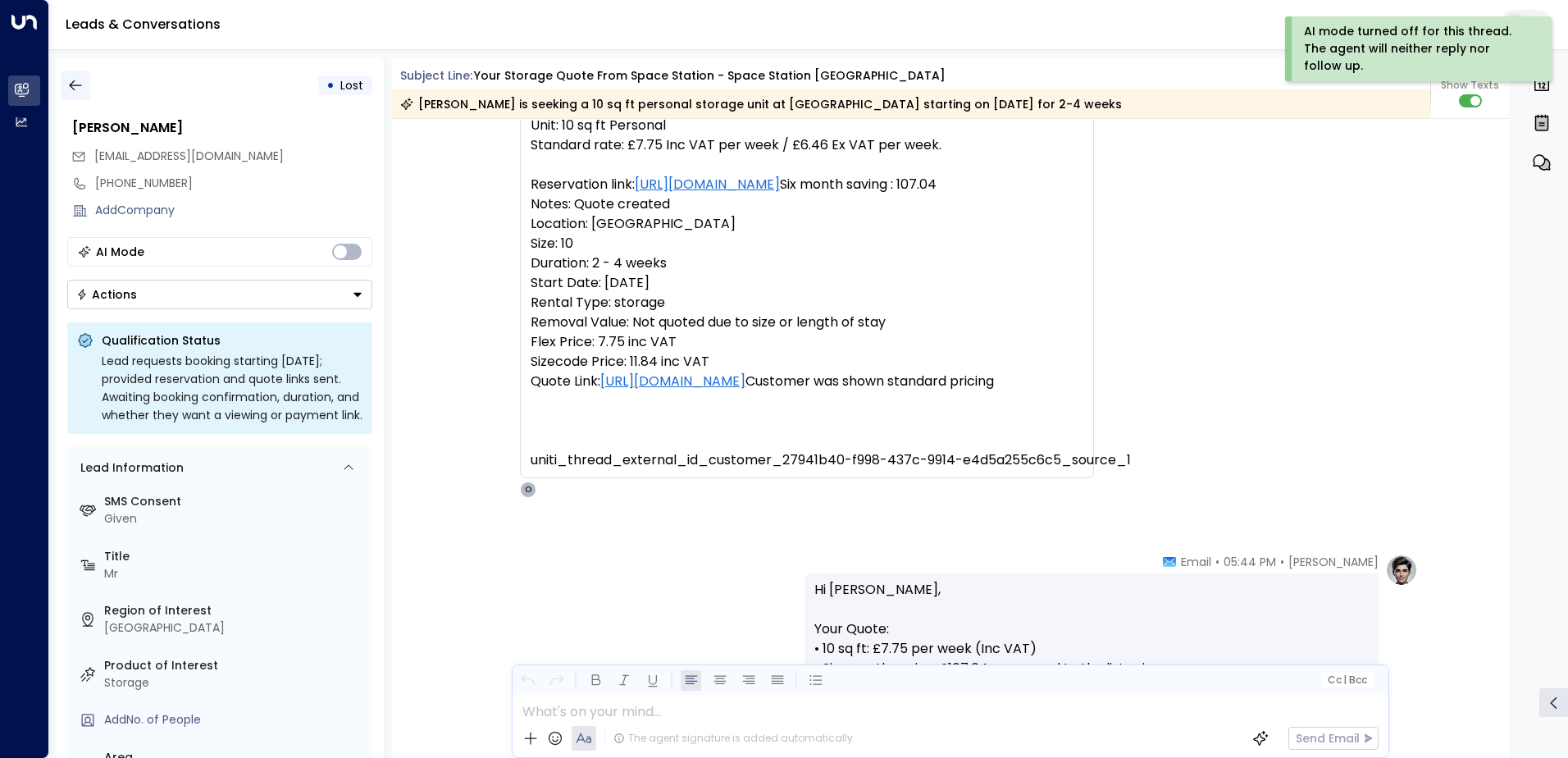
click at [76, 89] on icon "button" at bounding box center [76, 86] width 16 height 16
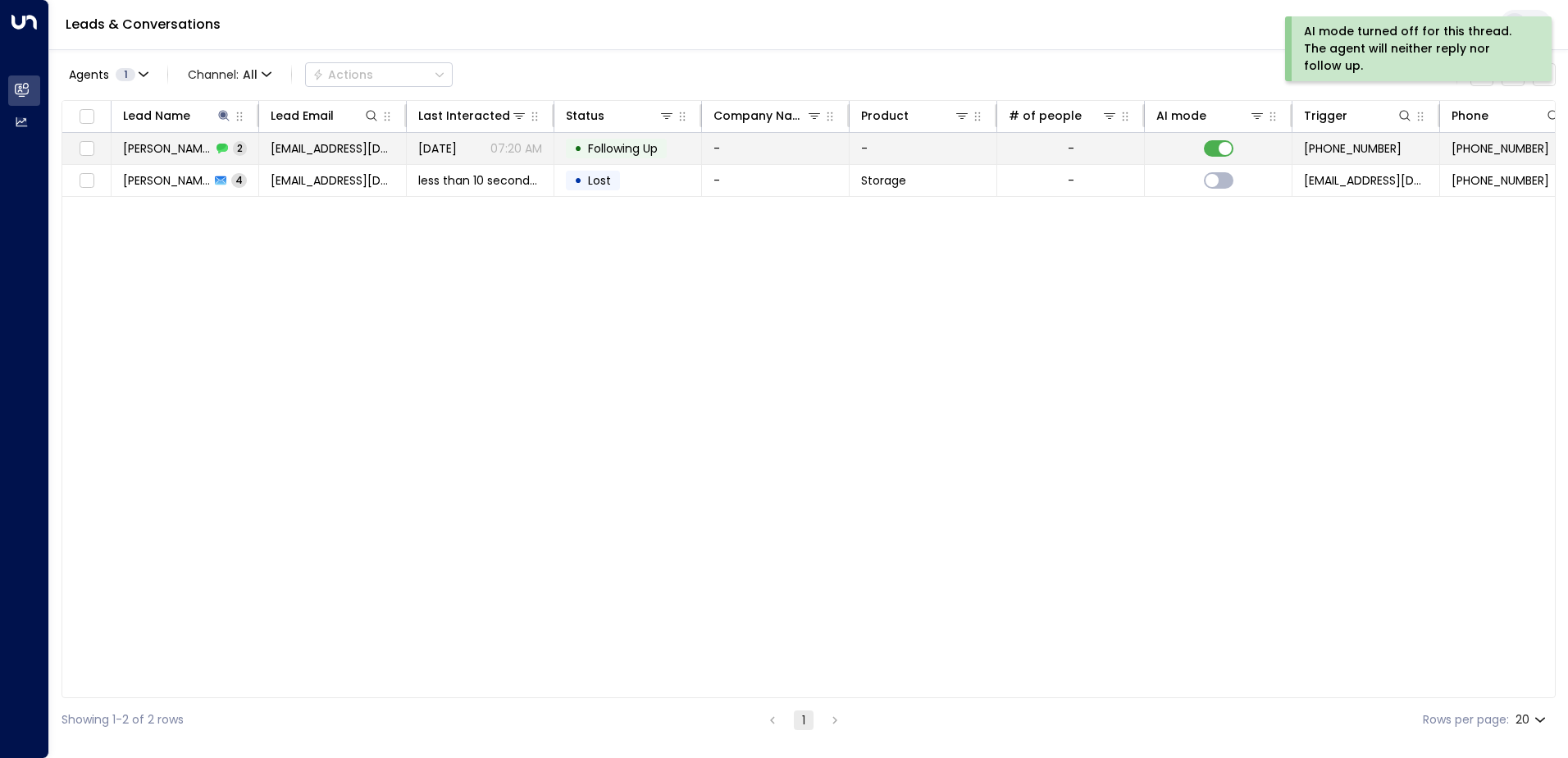
click at [266, 154] on td "[EMAIL_ADDRESS][DOMAIN_NAME]" at bounding box center [333, 149] width 148 height 31
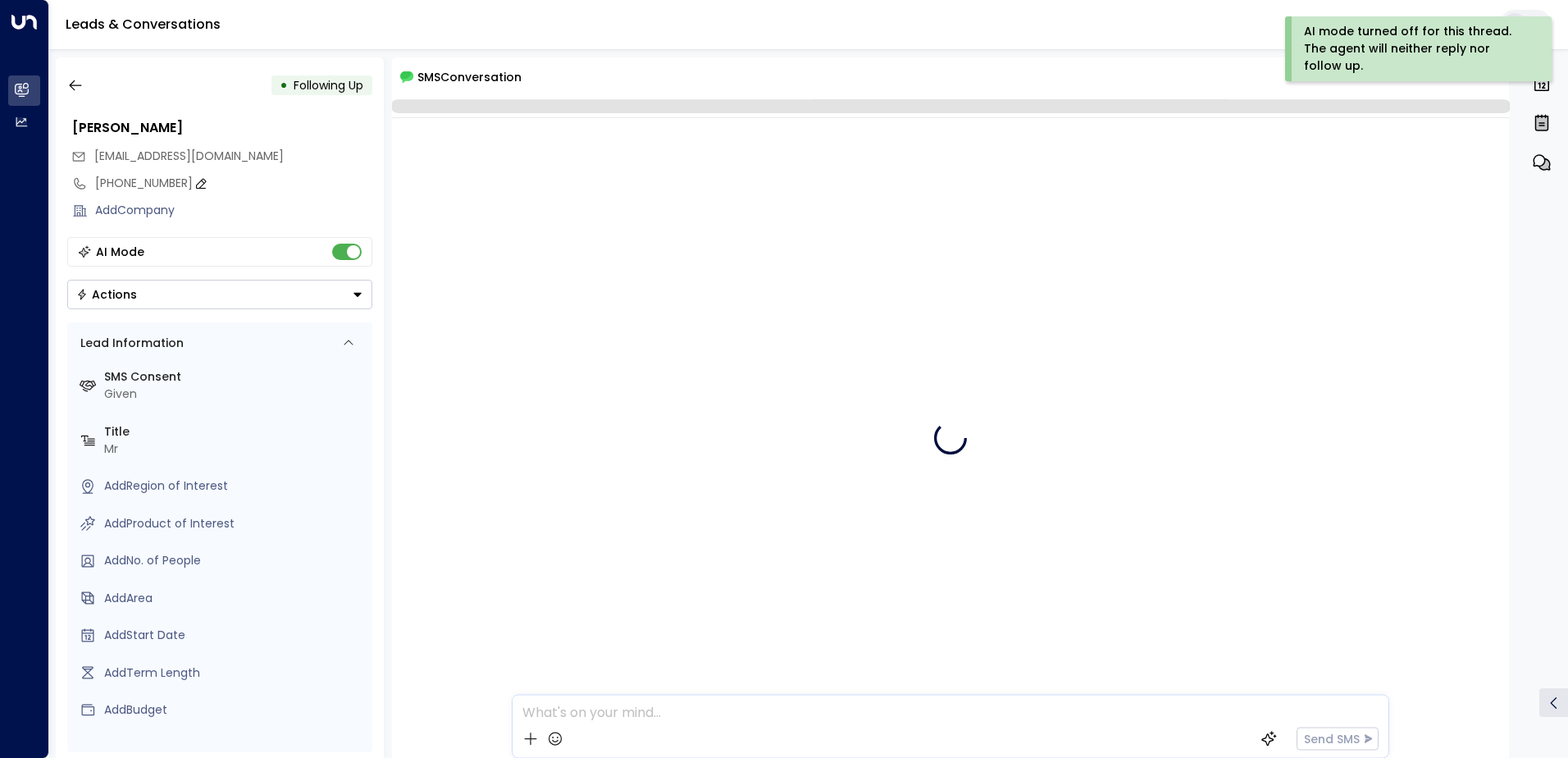
scroll to position [5, 0]
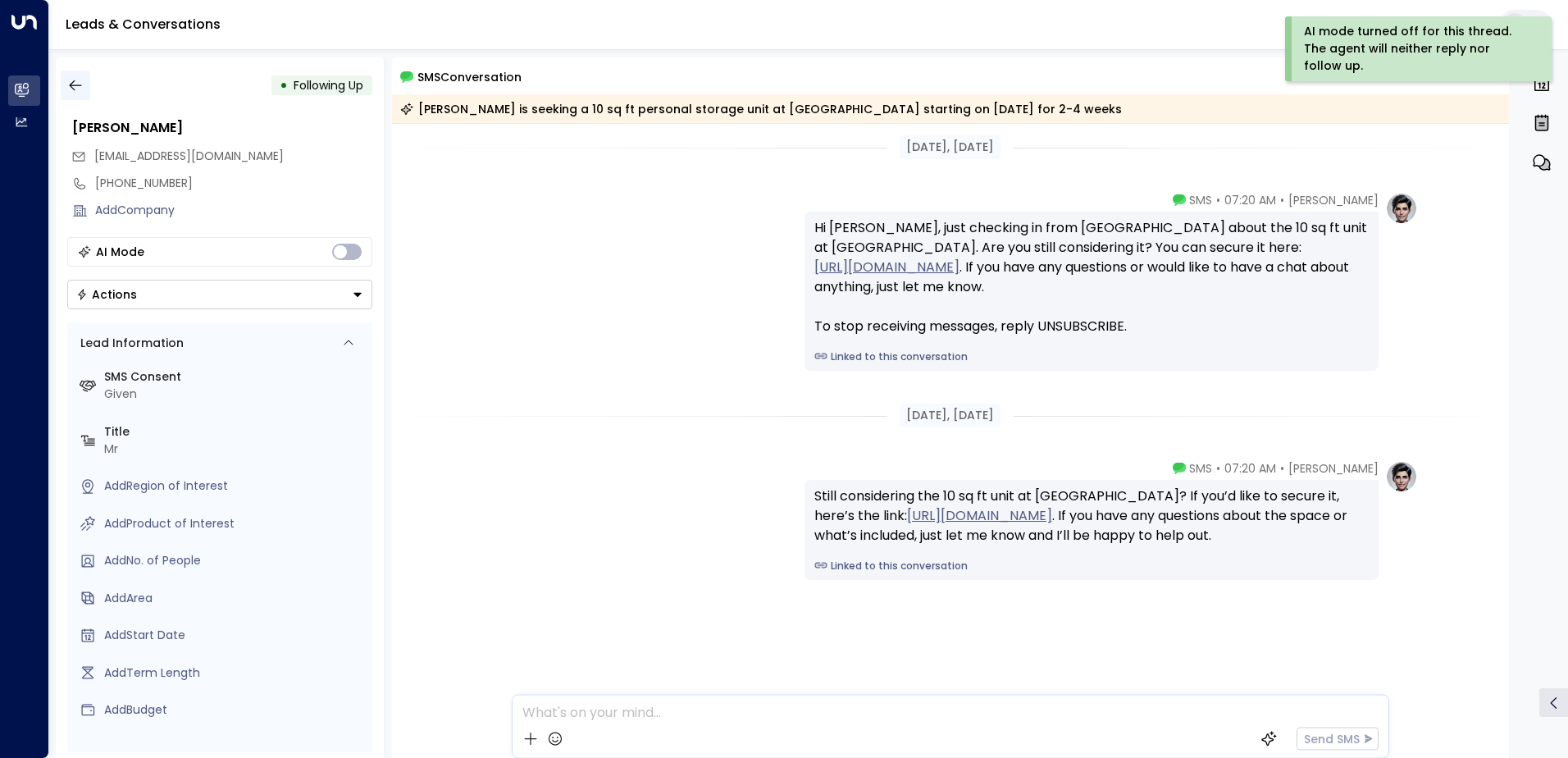
click at [81, 84] on icon "button" at bounding box center [76, 86] width 16 height 16
